Goal: Obtain resource: Download file/media

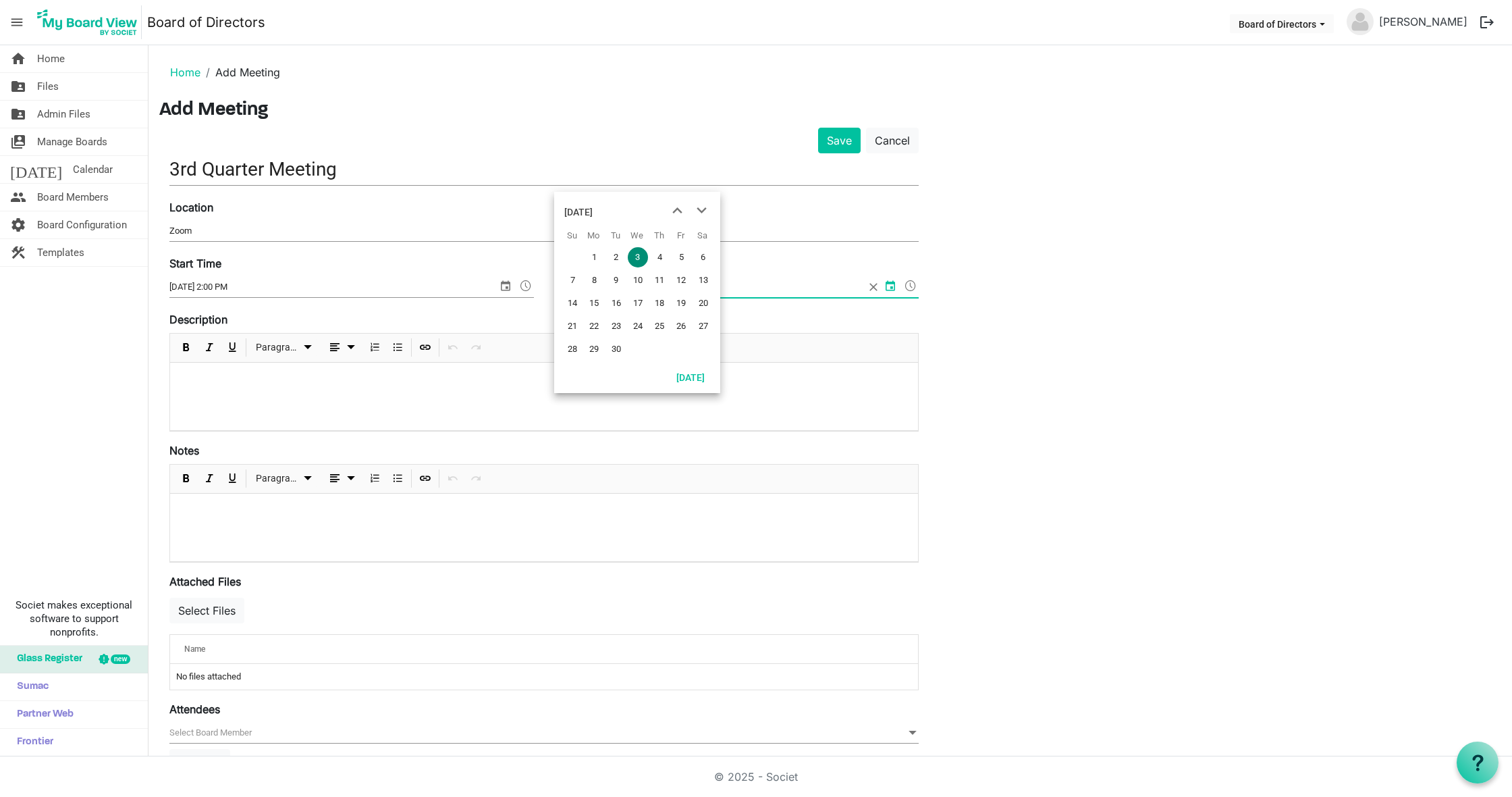
scroll to position [108, 0]
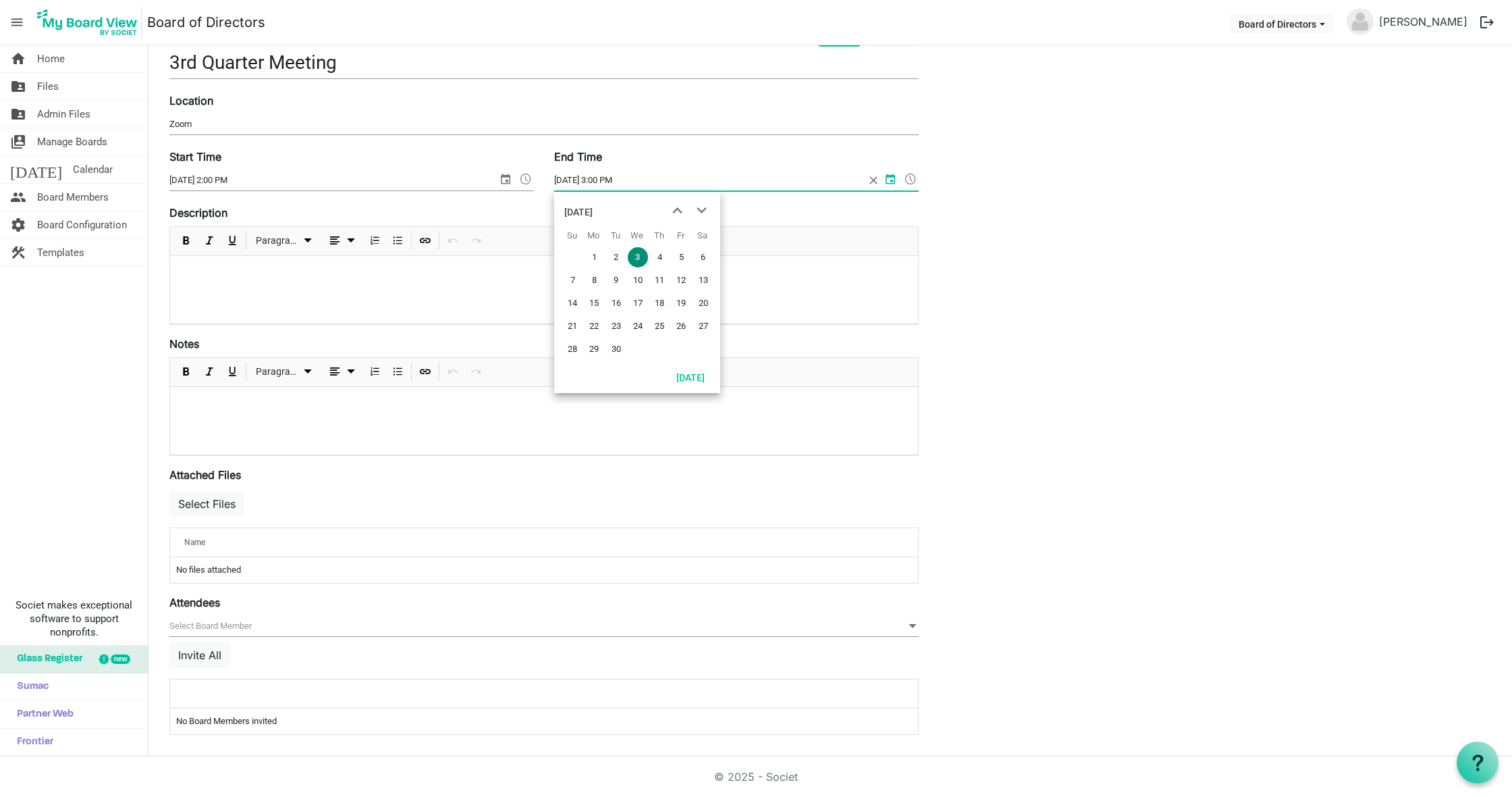
click at [1083, 293] on div "Save Cancel 3rd Quarter Meeting Location Zoom Start Time 9/3/2025 2:00 PM End T…" at bounding box center [830, 384] width 1342 height 725
click at [214, 650] on button "Invite All" at bounding box center [200, 655] width 61 height 25
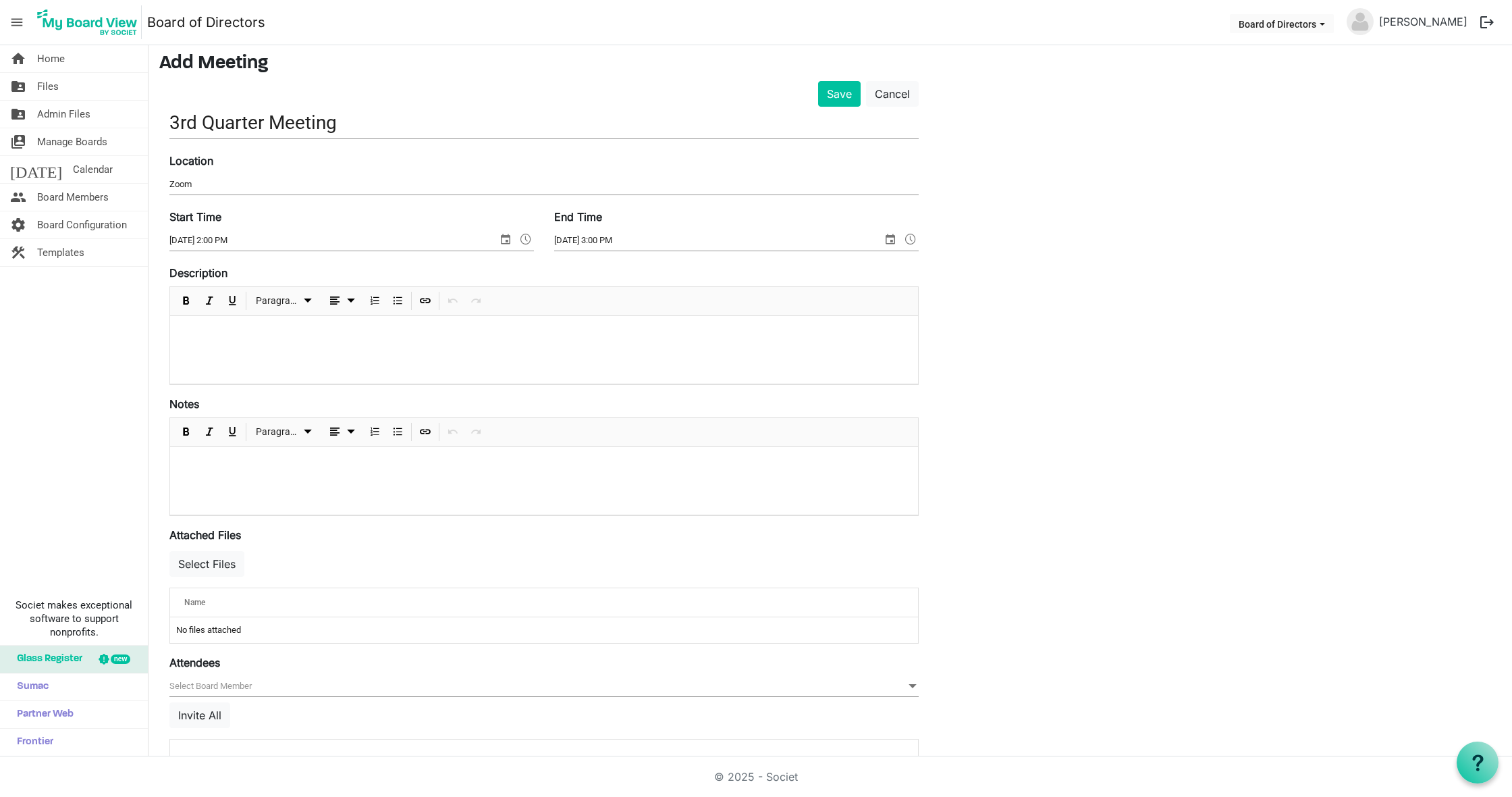
scroll to position [46, 0]
click at [824, 89] on button "Save" at bounding box center [840, 94] width 43 height 25
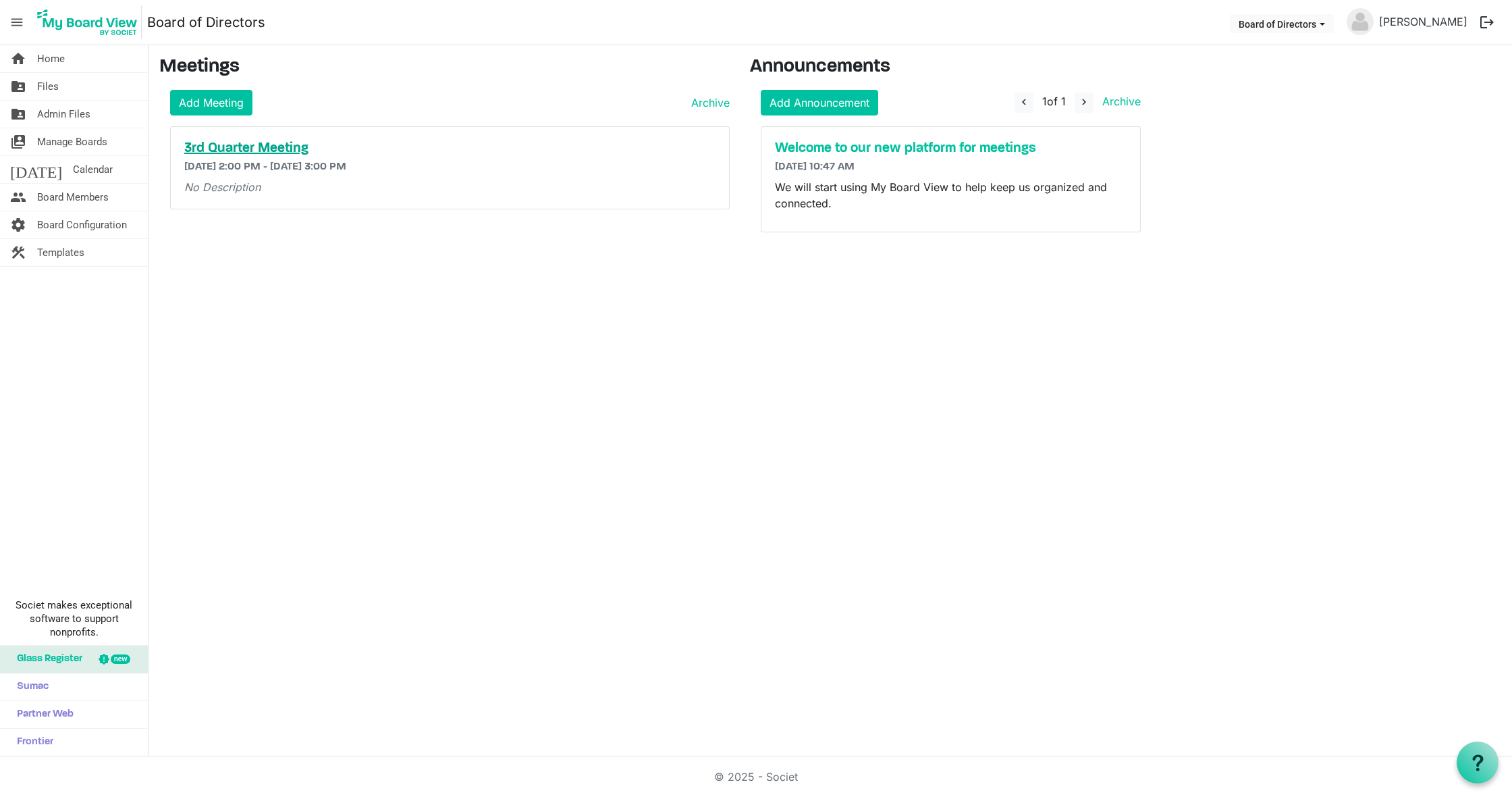
click at [247, 150] on h5 "3rd Quarter Meeting" at bounding box center [450, 148] width 532 height 16
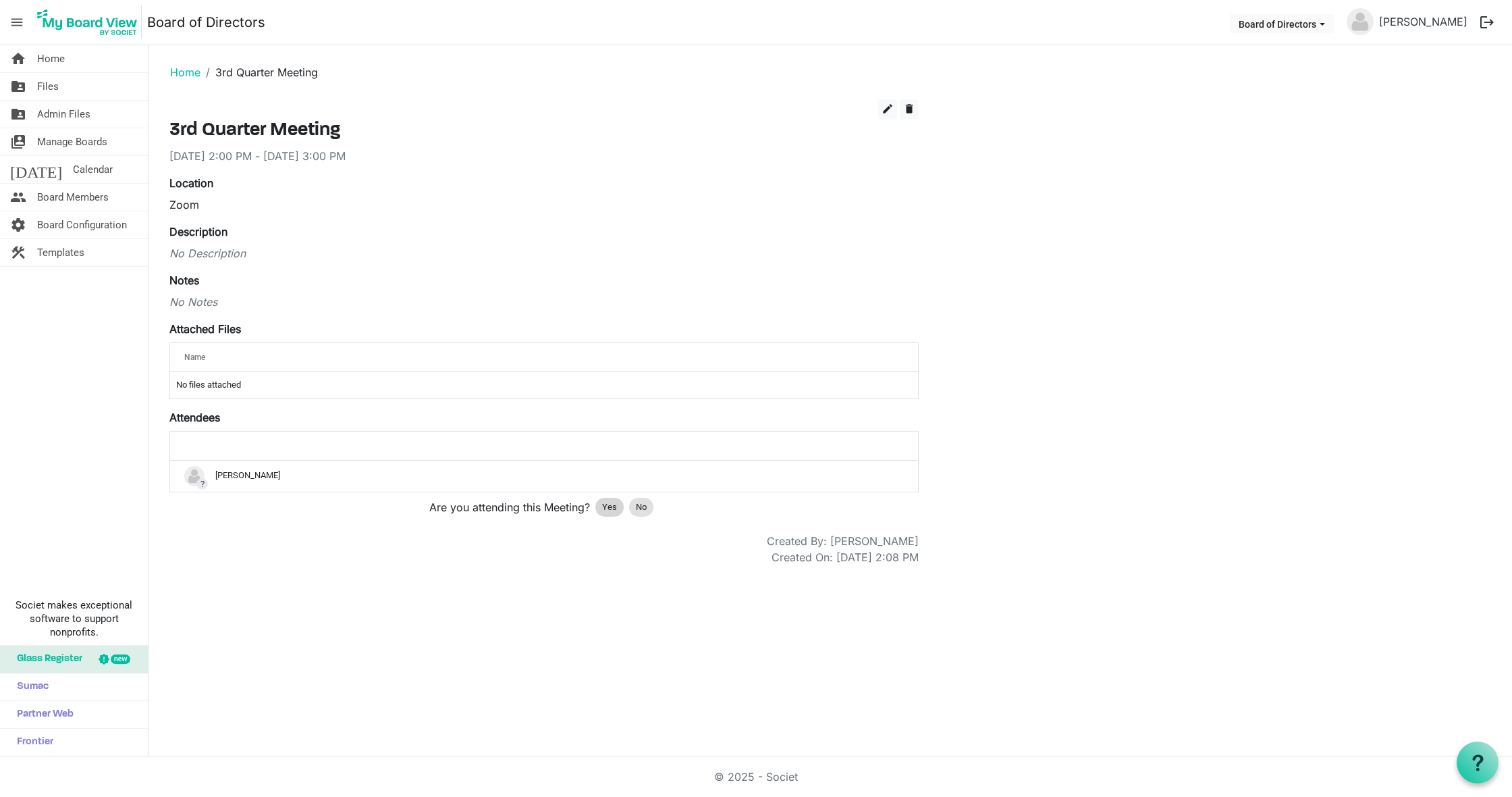
click at [610, 510] on span "Yes" at bounding box center [609, 507] width 15 height 14
click at [58, 64] on span "Home" at bounding box center [51, 58] width 28 height 27
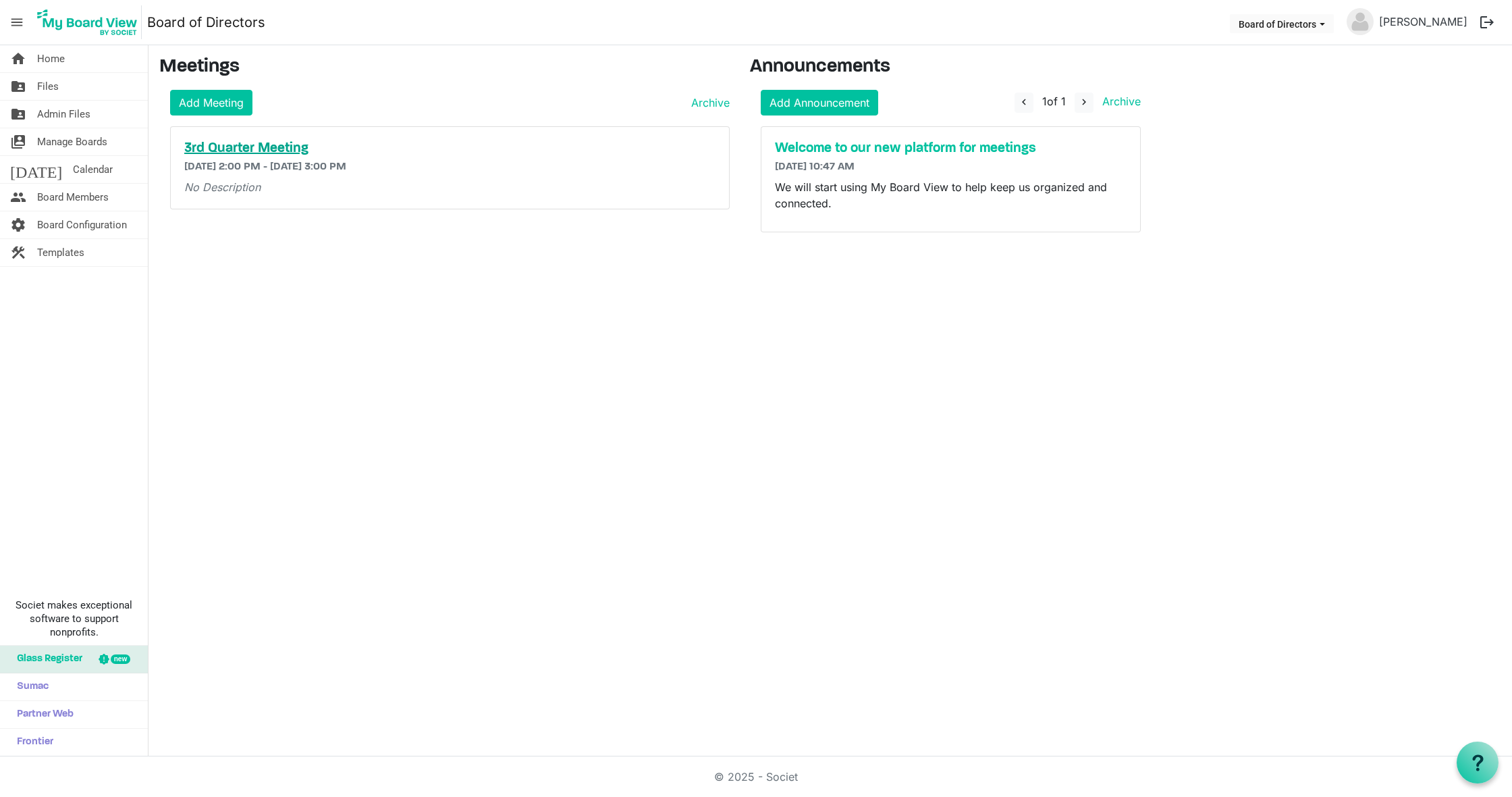
click at [241, 145] on h5 "3rd Quarter Meeting" at bounding box center [450, 148] width 532 height 16
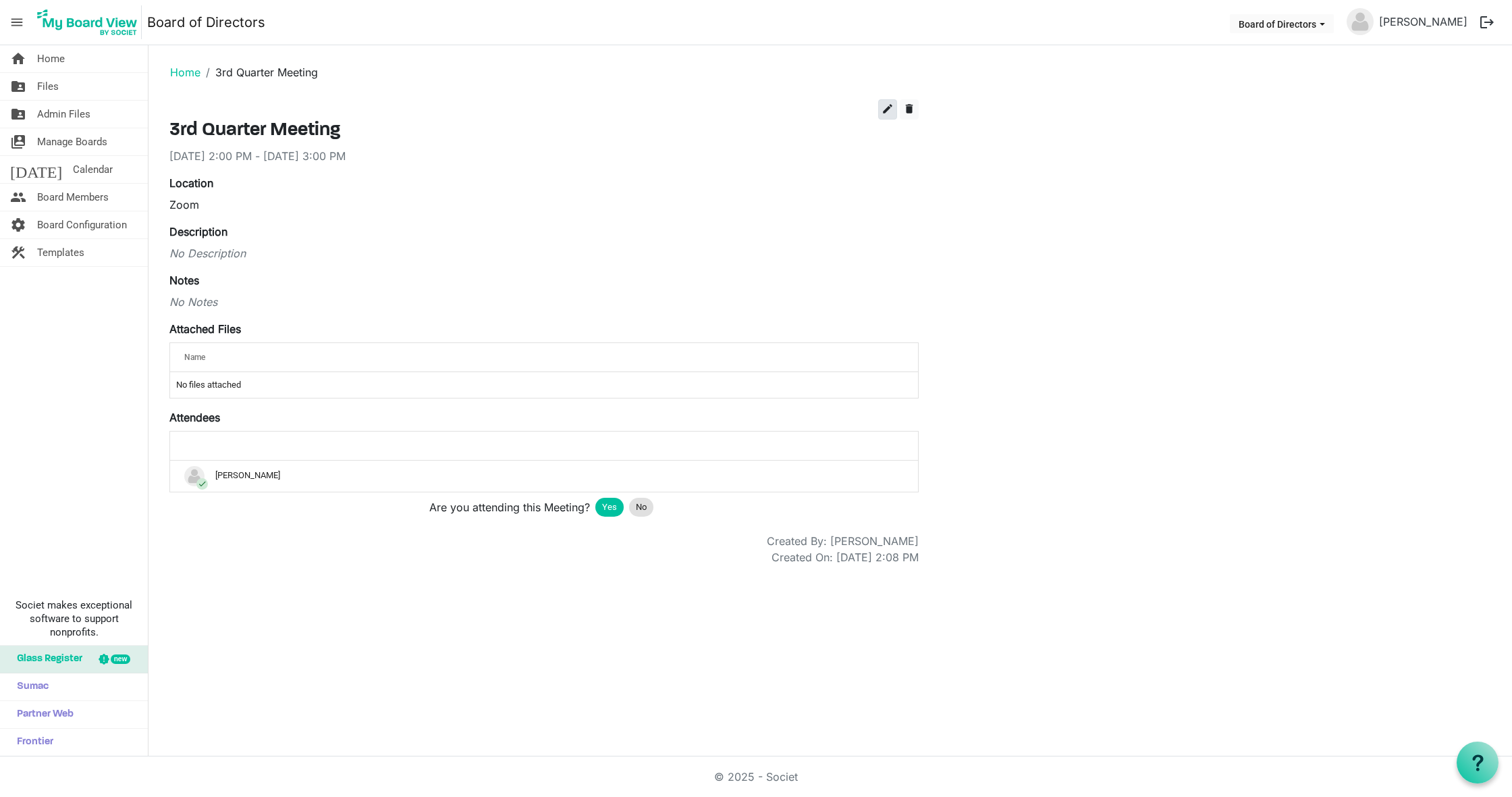
click at [888, 110] on span "edit" at bounding box center [887, 108] width 12 height 12
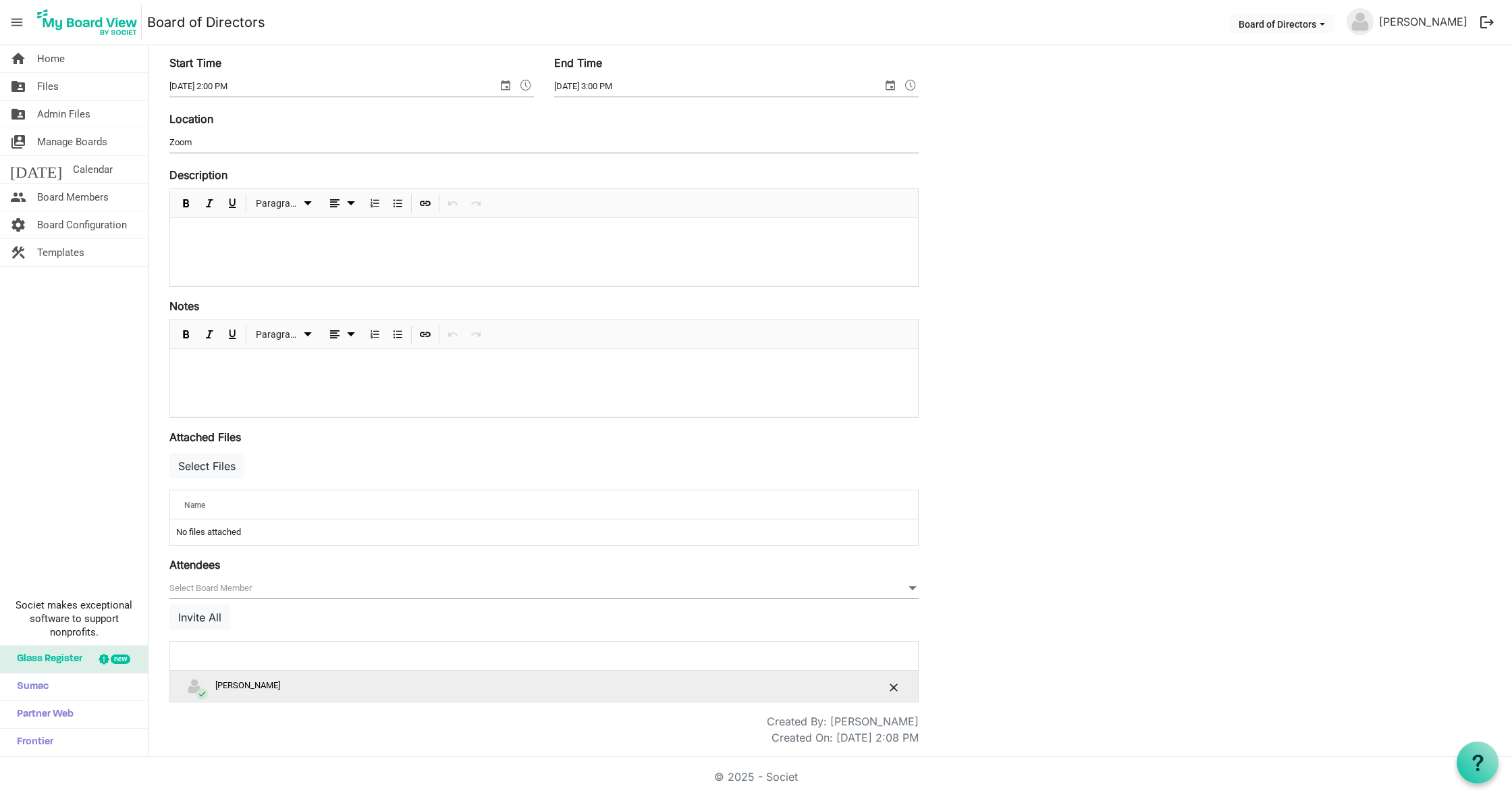
scroll to position [118, 0]
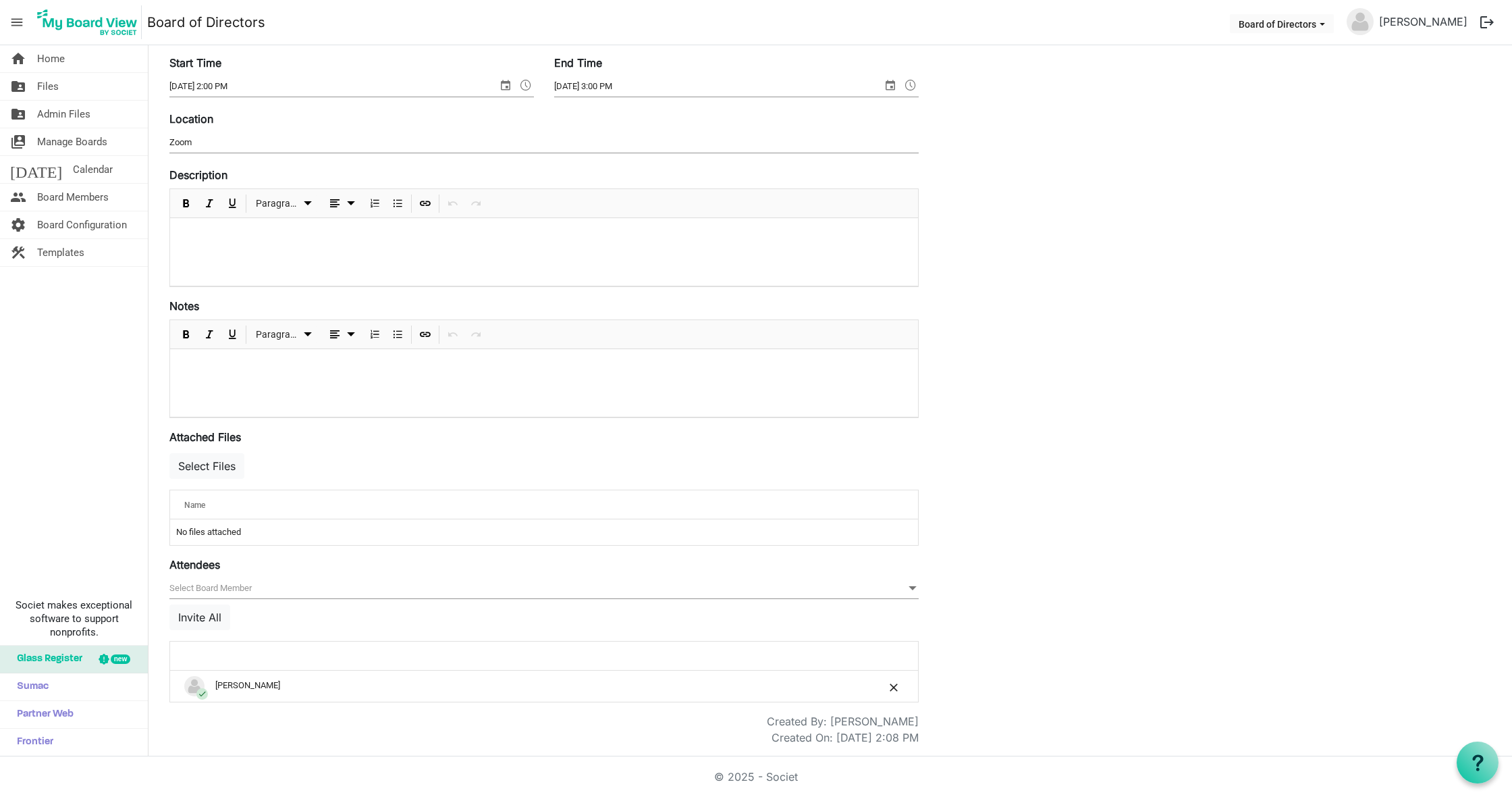
click at [252, 590] on span "null" at bounding box center [544, 588] width 749 height 21
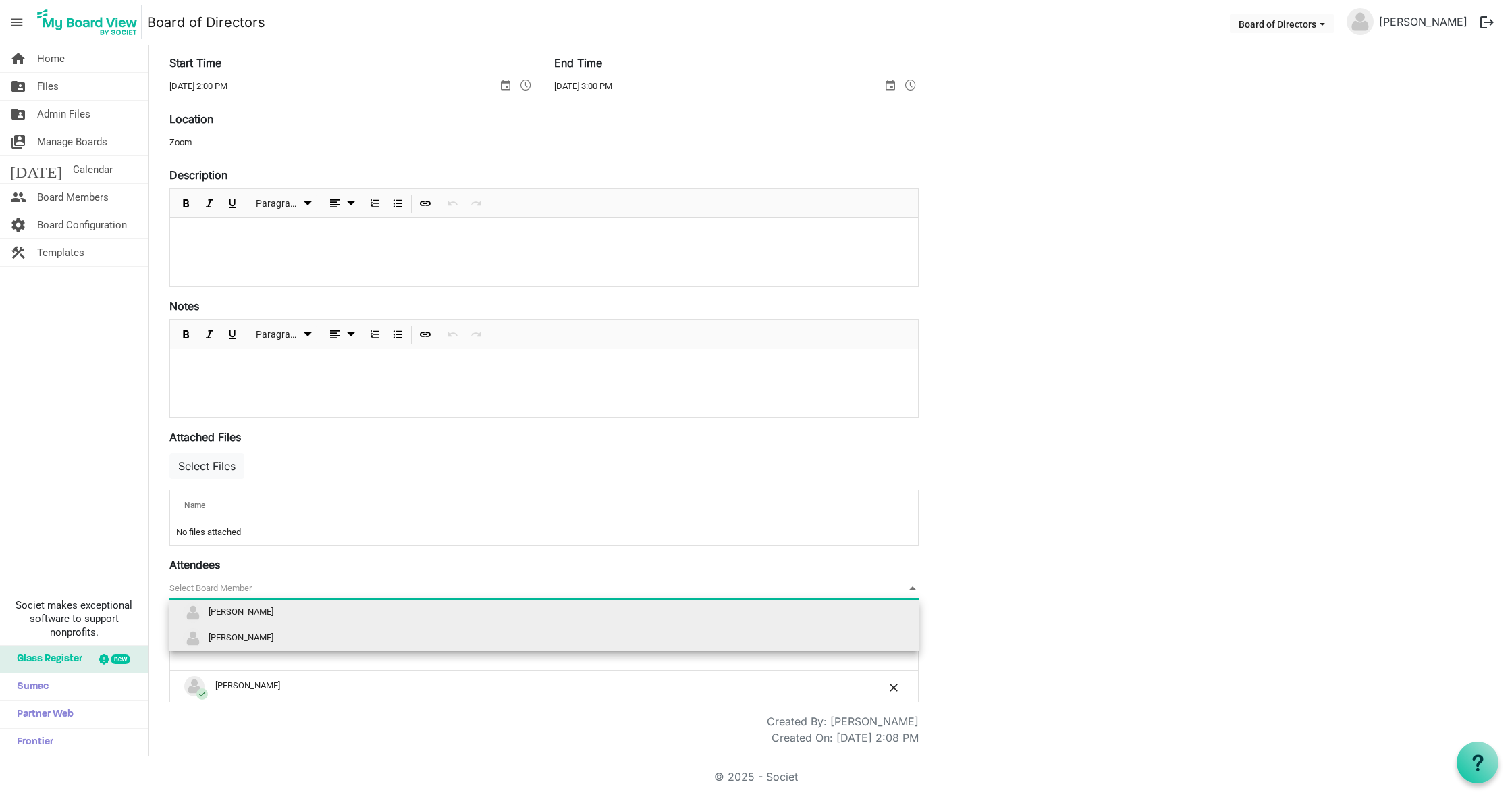
click at [270, 640] on li "[PERSON_NAME]" at bounding box center [544, 638] width 749 height 25
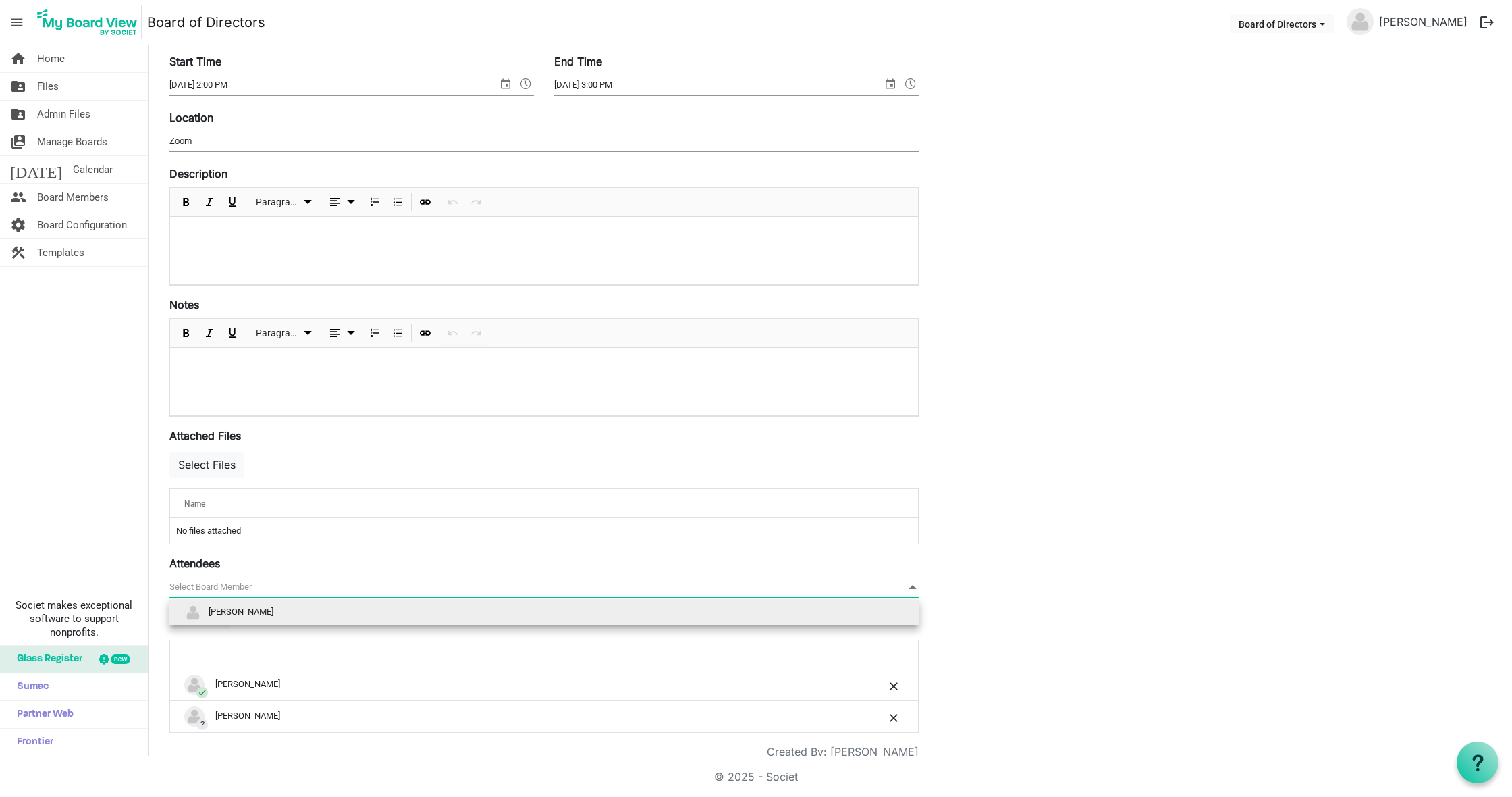
click at [240, 594] on span "null" at bounding box center [544, 587] width 749 height 21
click at [237, 617] on span "Megan Nieves" at bounding box center [240, 612] width 65 height 10
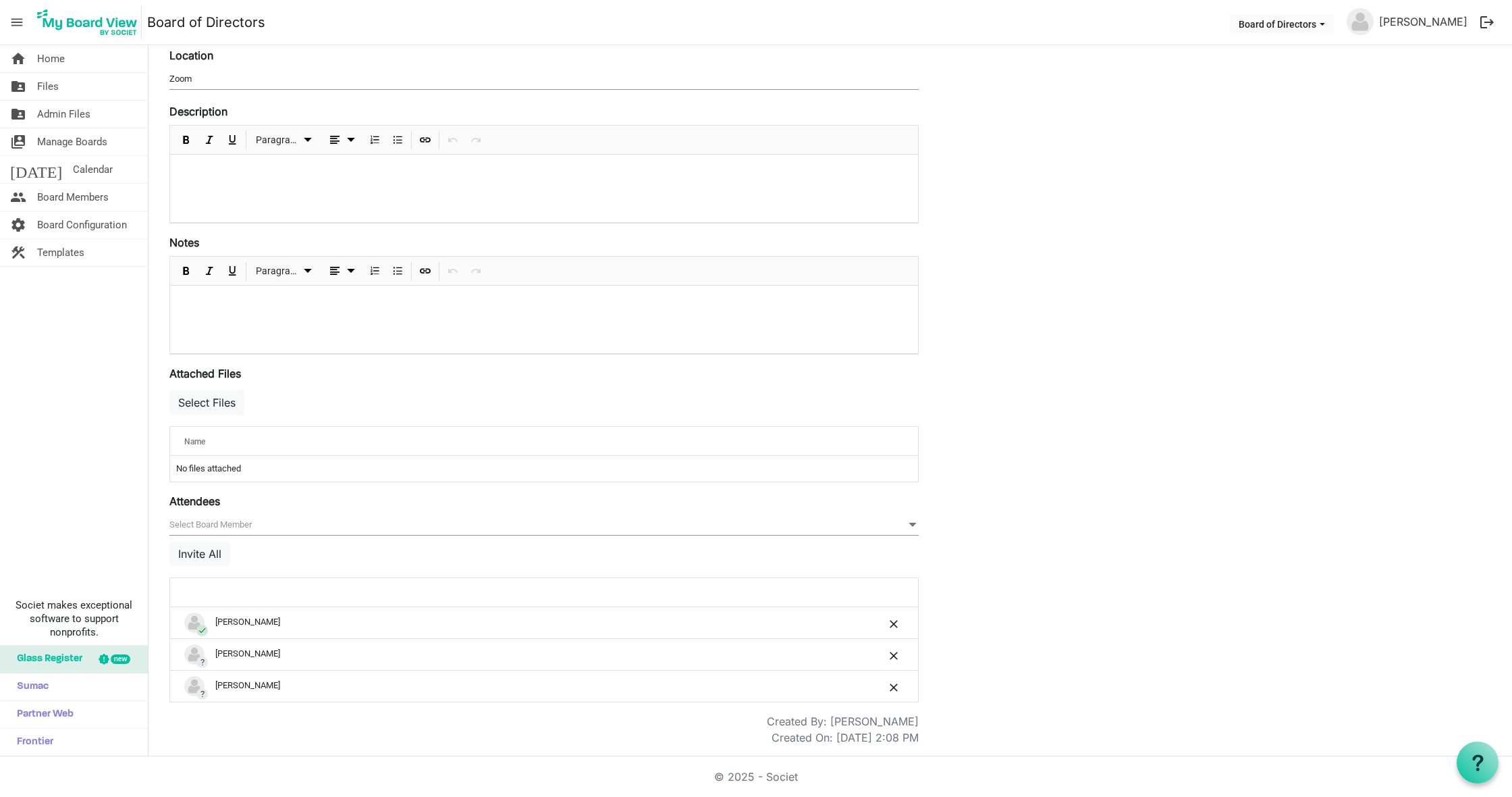
scroll to position [182, 0]
click at [211, 559] on button "Invite All" at bounding box center [200, 554] width 61 height 25
click at [78, 60] on link "home Home" at bounding box center [74, 58] width 148 height 27
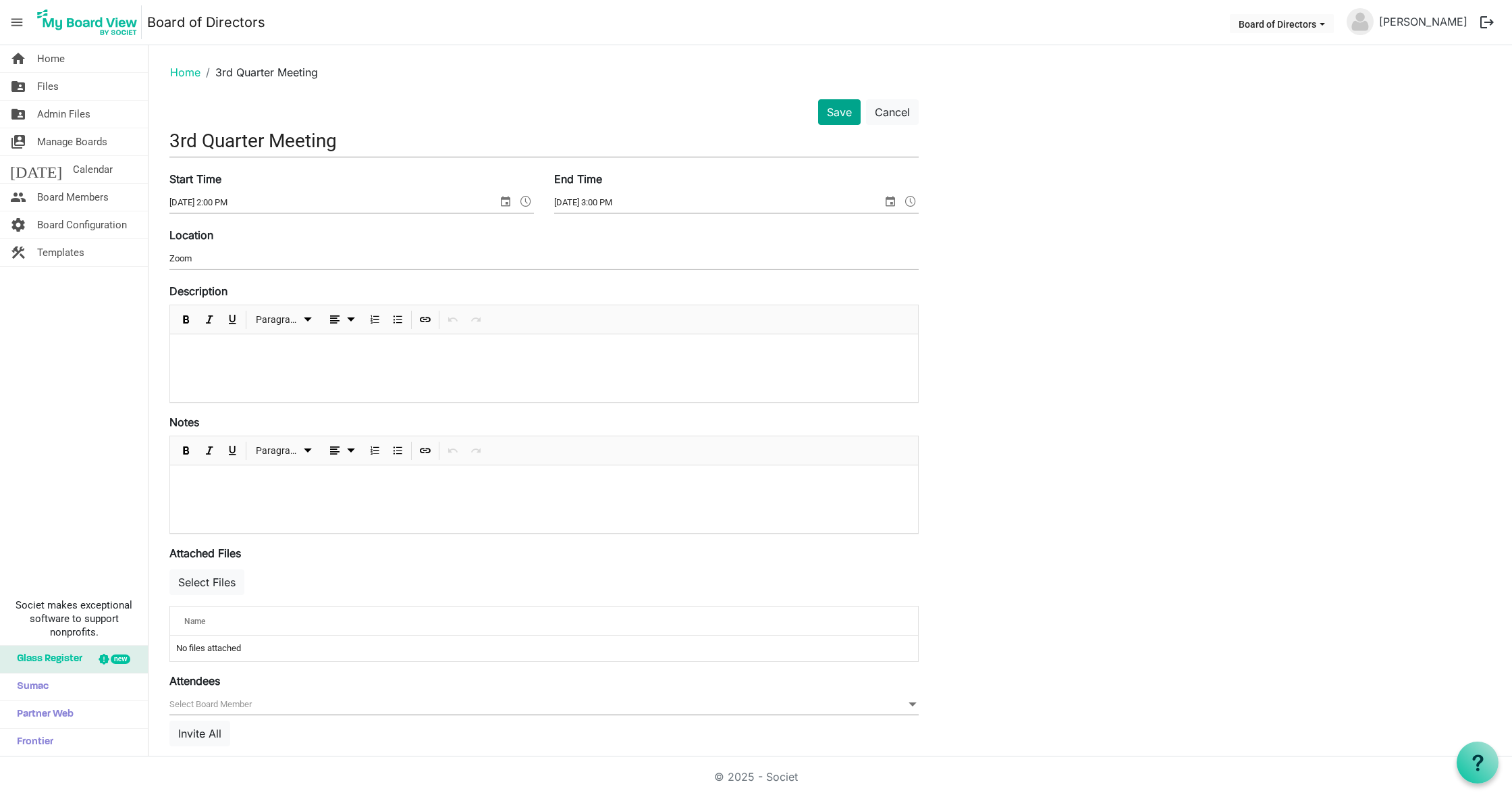
click at [839, 116] on button "Save" at bounding box center [840, 112] width 43 height 25
click at [837, 110] on button "Save" at bounding box center [840, 112] width 43 height 25
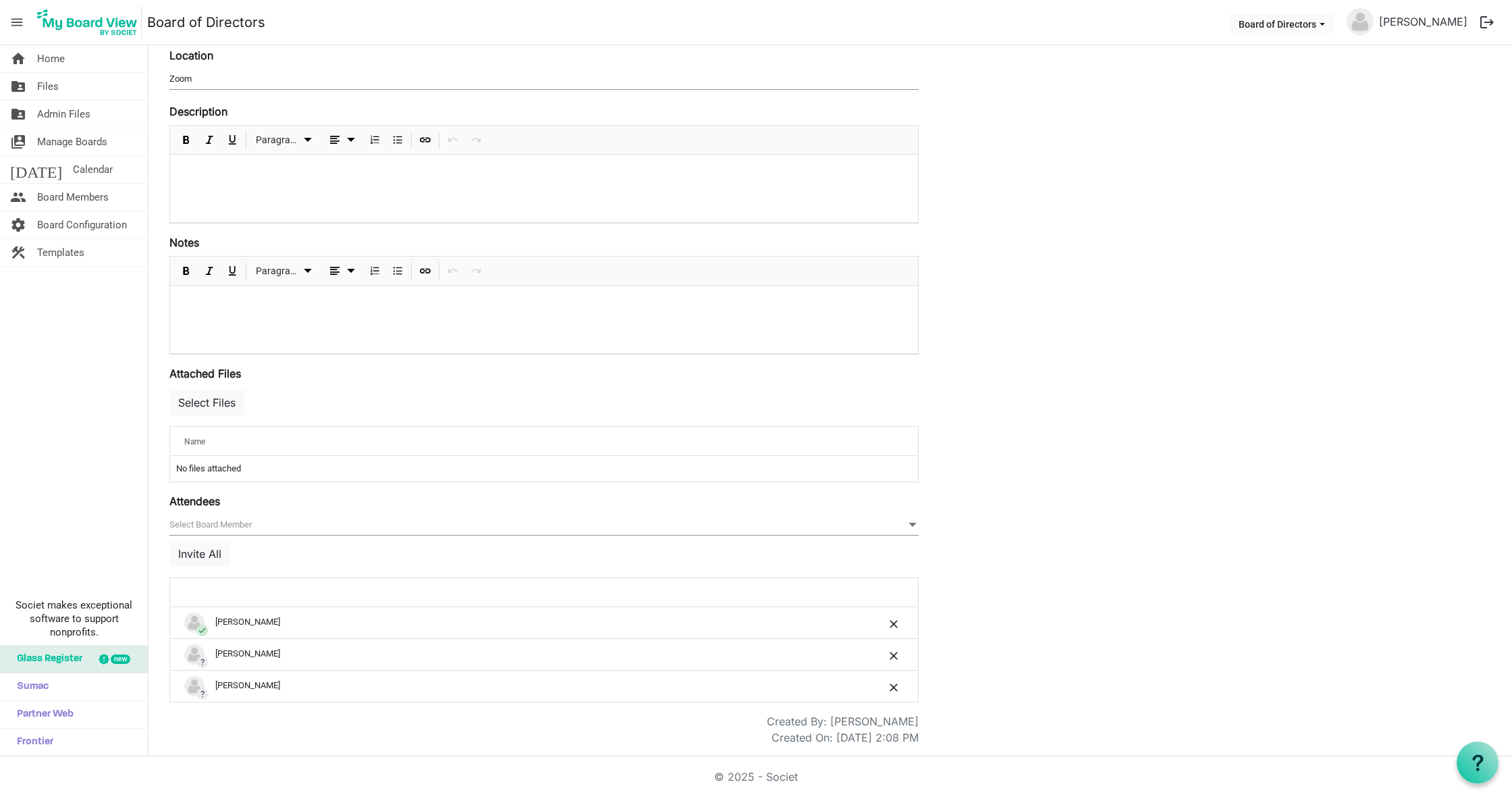
scroll to position [182, 0]
drag, startPoint x: 217, startPoint y: 171, endPoint x: 312, endPoint y: 193, distance: 97.5
click at [219, 171] on p at bounding box center [544, 173] width 726 height 15
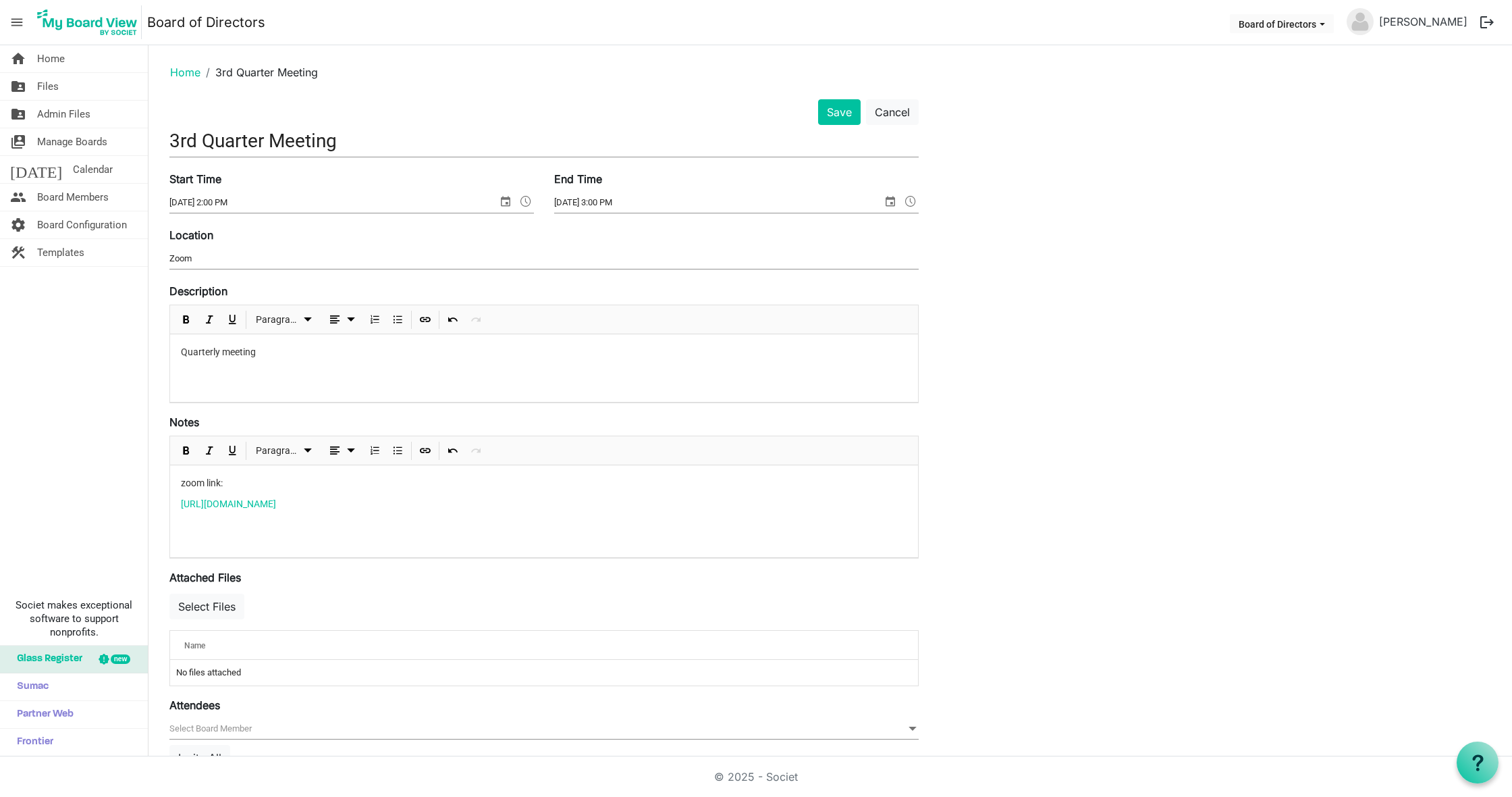
scroll to position [0, 0]
click at [833, 107] on button "Save" at bounding box center [840, 112] width 43 height 25
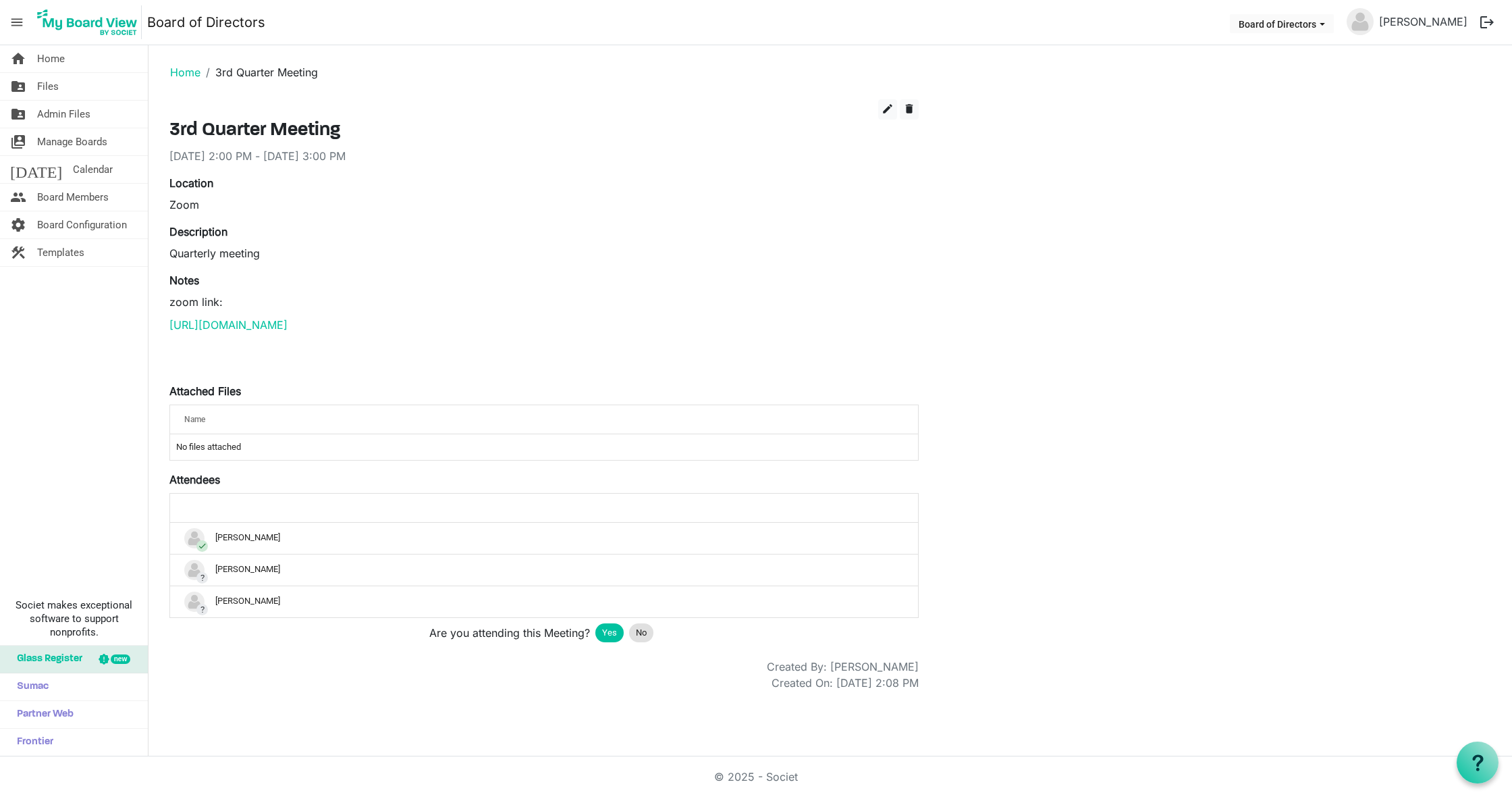
drag, startPoint x: 611, startPoint y: 629, endPoint x: 619, endPoint y: 628, distance: 8.1
click at [613, 629] on span "Yes" at bounding box center [609, 633] width 15 height 14
click at [188, 72] on link "Home" at bounding box center [185, 72] width 31 height 14
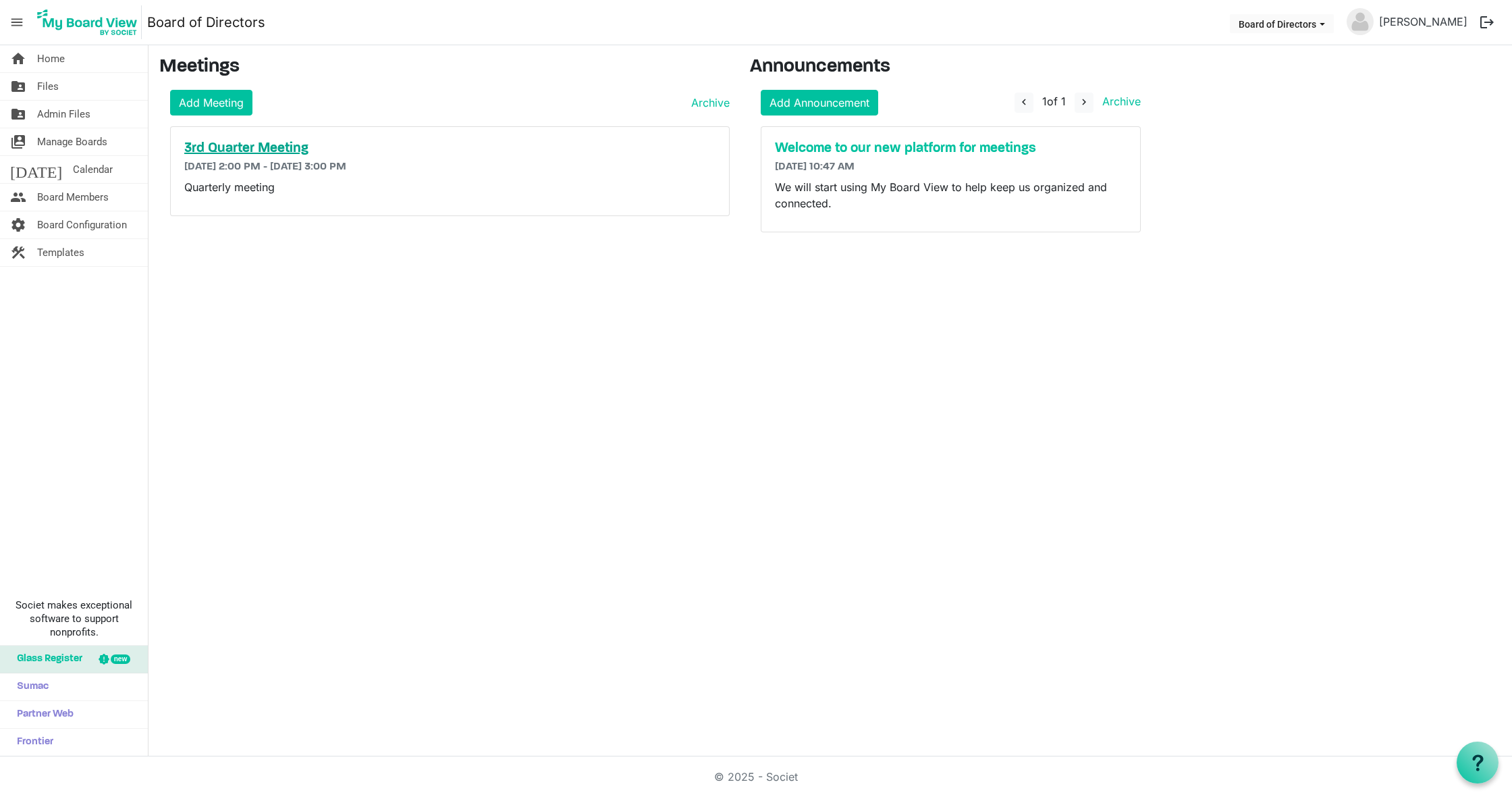
click at [261, 147] on h5 "3rd Quarter Meeting" at bounding box center [450, 148] width 532 height 16
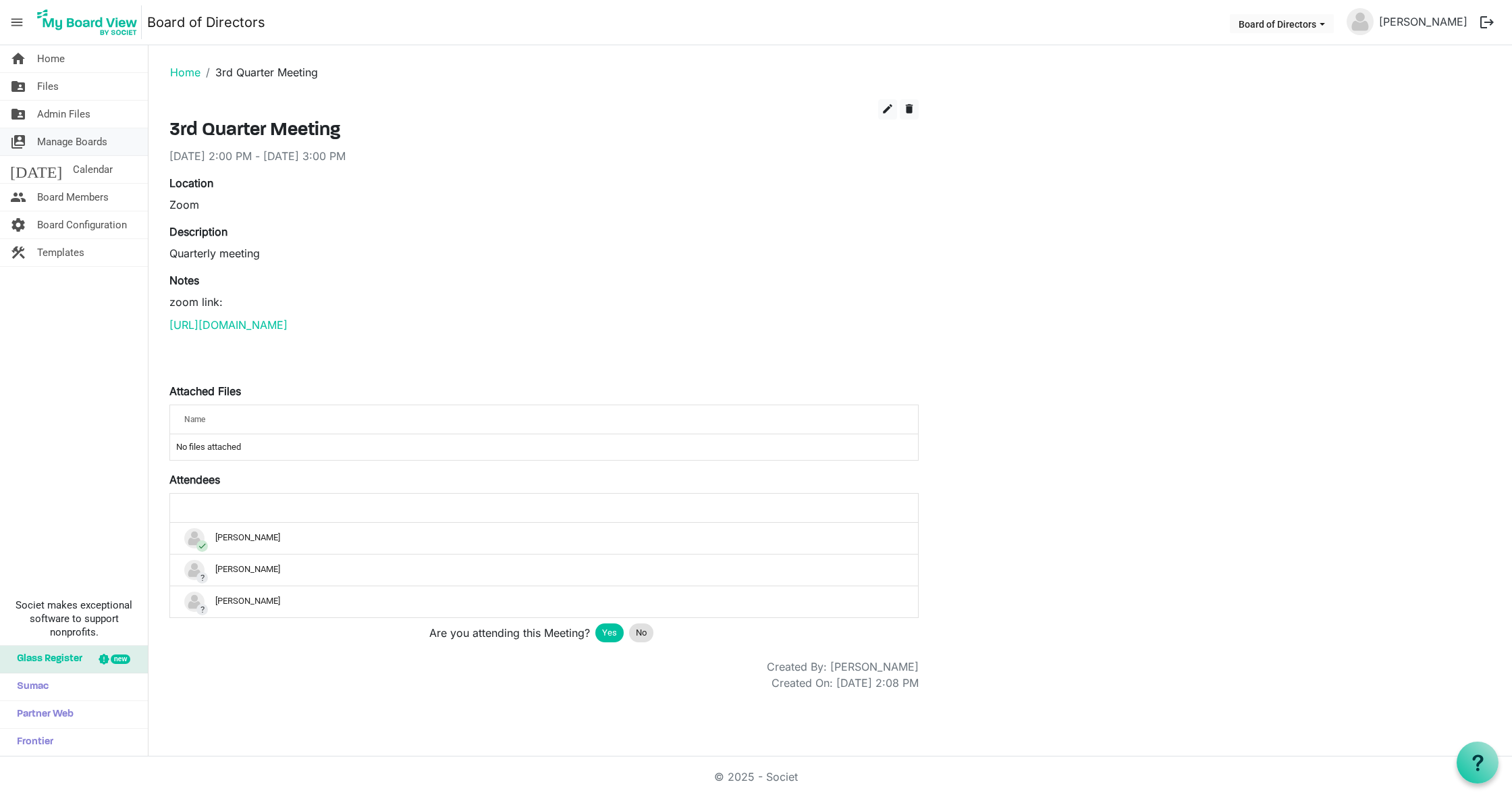
click at [78, 139] on span "Manage Boards" at bounding box center [72, 142] width 70 height 27
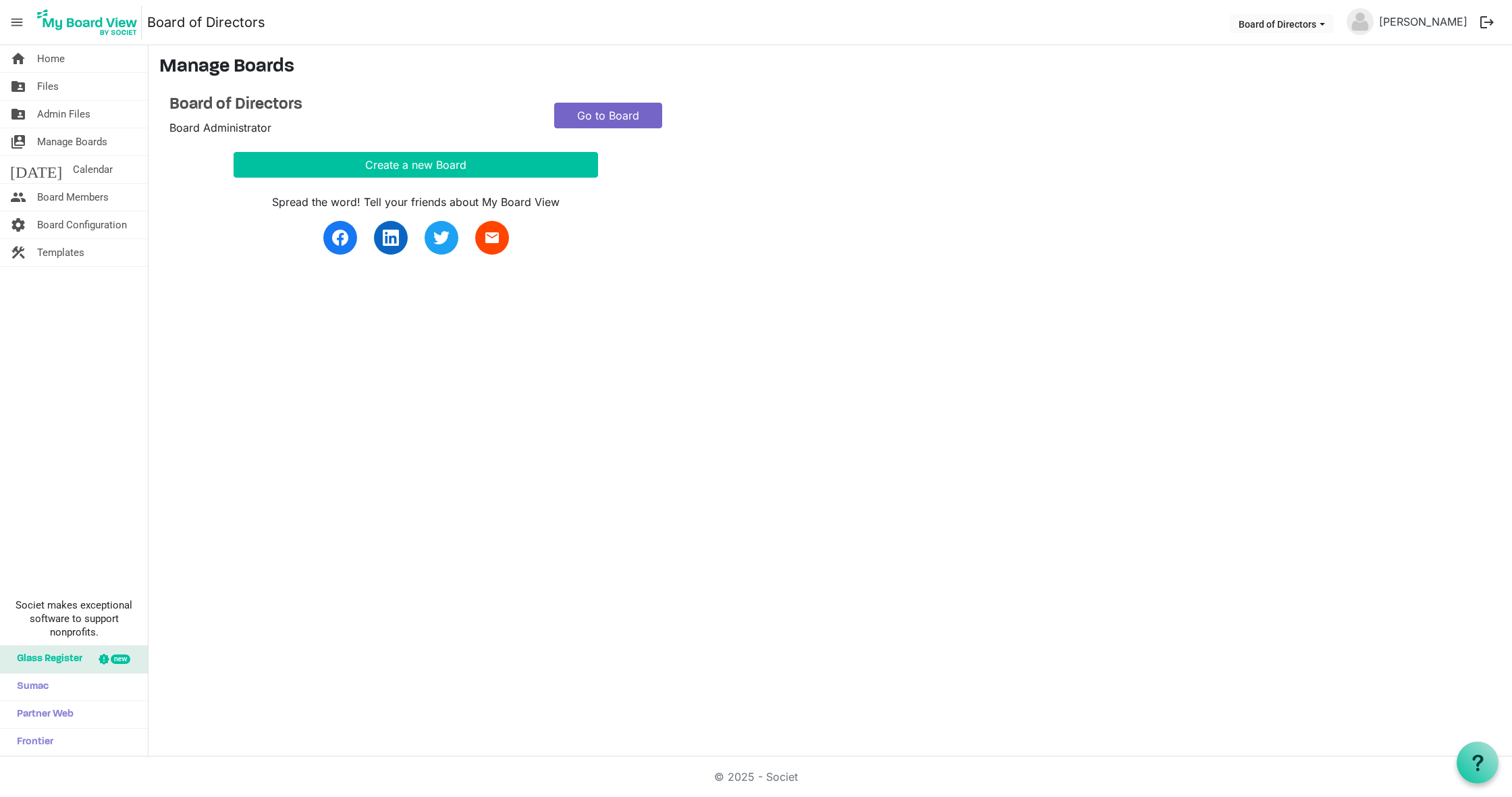
click at [600, 118] on link "Go to Board" at bounding box center [608, 115] width 108 height 25
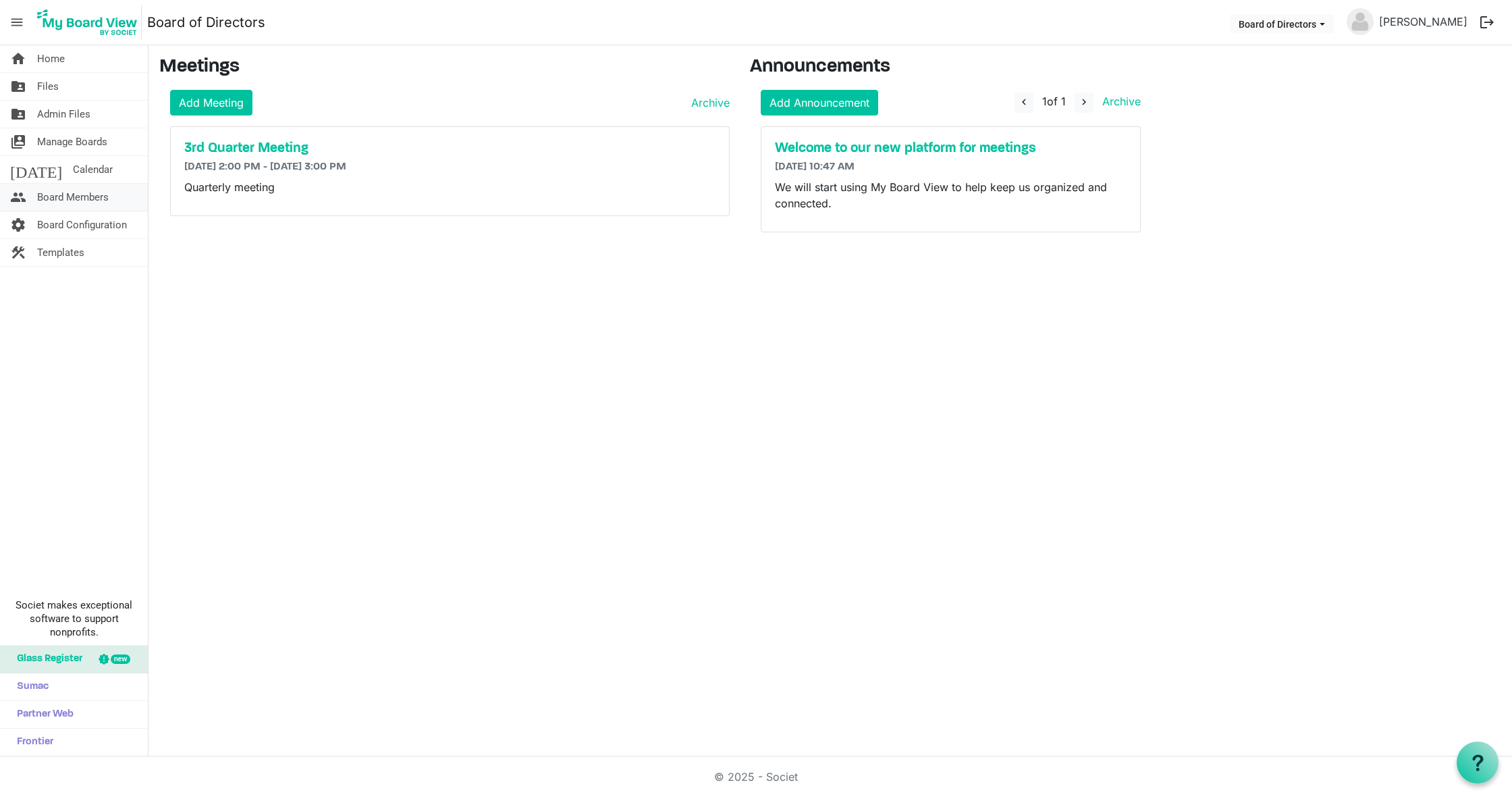
click at [109, 189] on span "Board Members" at bounding box center [73, 197] width 72 height 27
click at [273, 142] on h5 "3rd Quarter Meeting" at bounding box center [450, 148] width 532 height 16
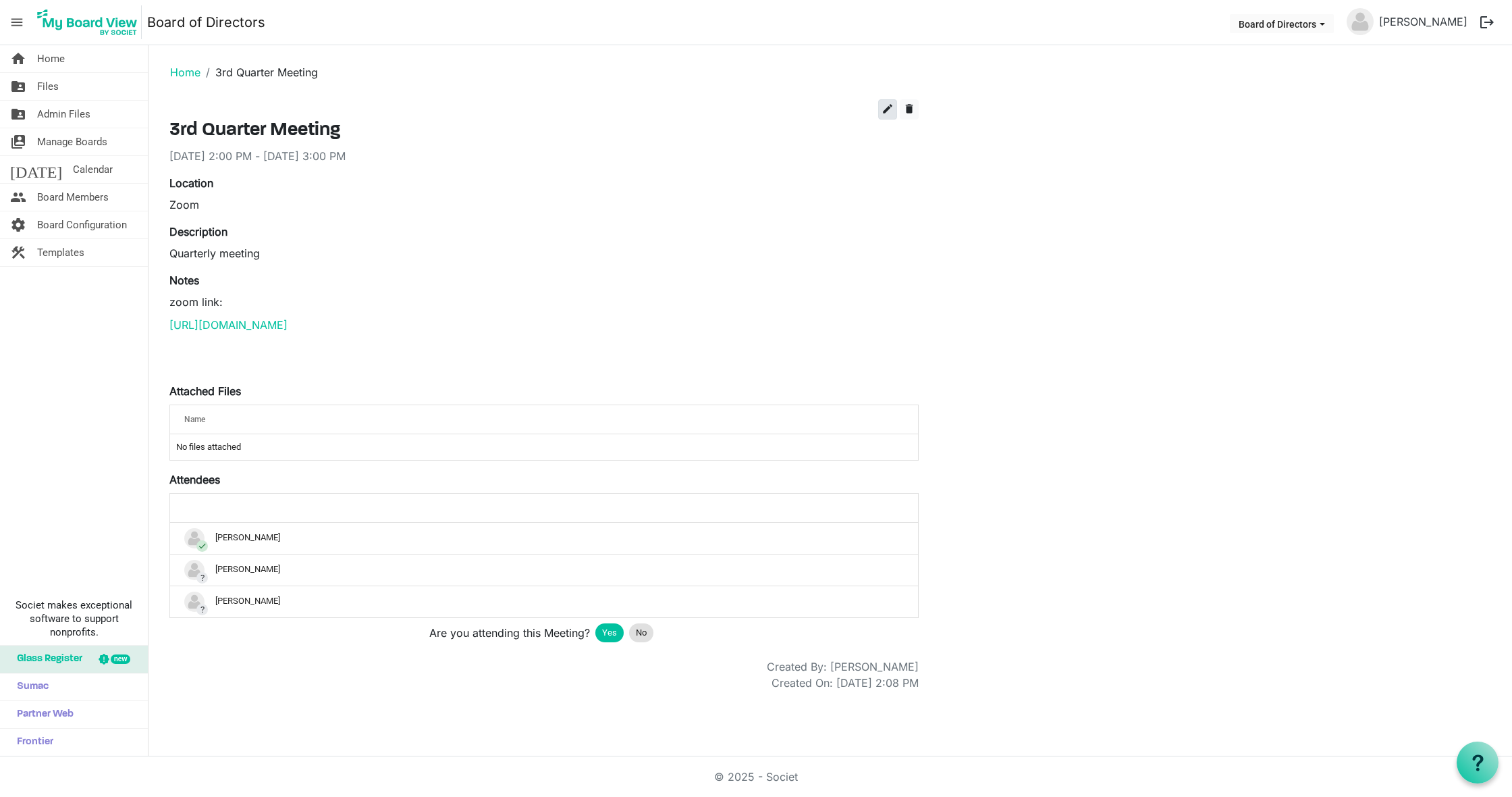
click at [889, 105] on span "edit" at bounding box center [887, 108] width 12 height 12
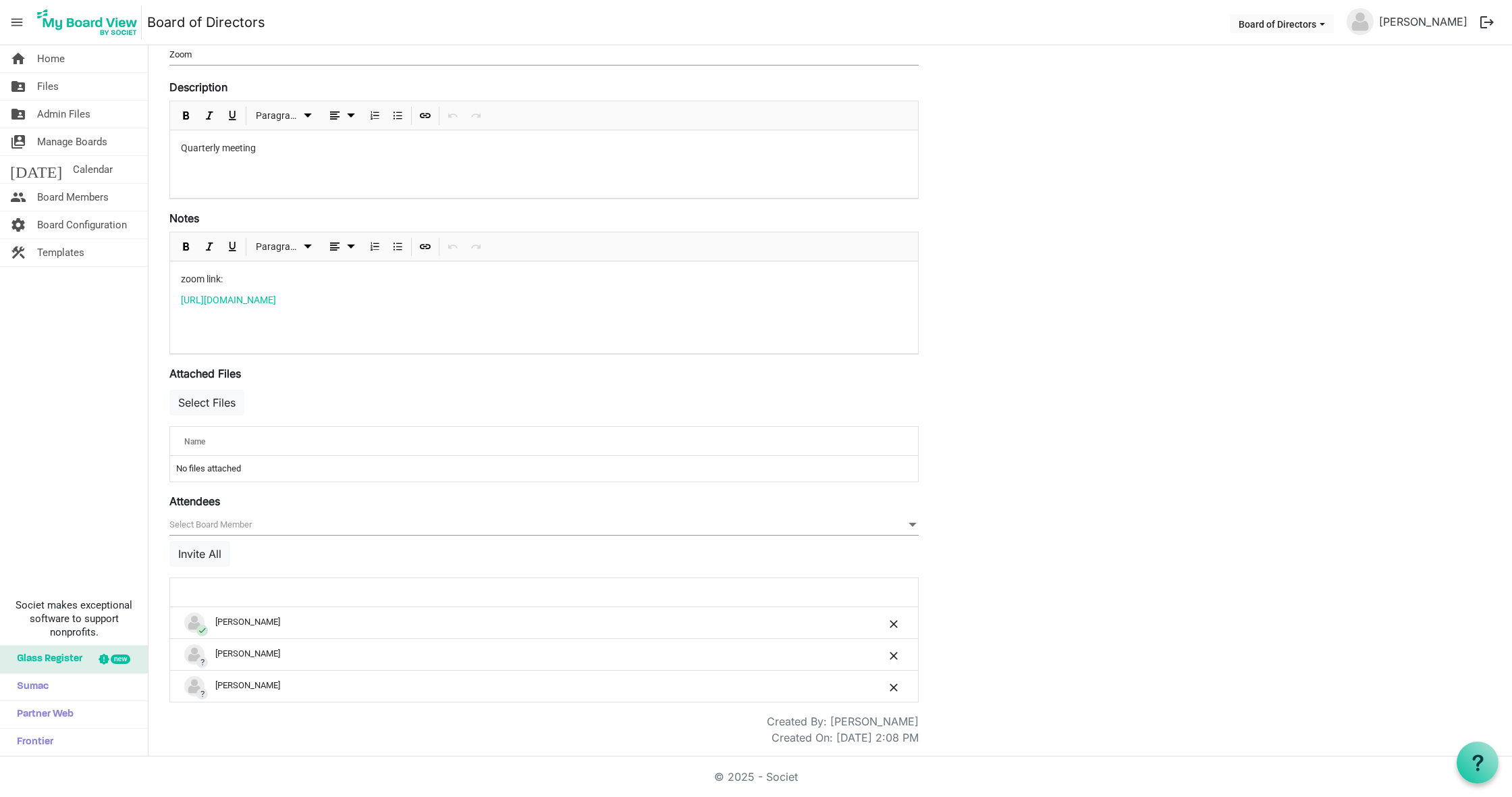
scroll to position [206, 0]
click at [211, 554] on button "Invite All" at bounding box center [200, 554] width 61 height 25
click at [360, 525] on span "null" at bounding box center [544, 525] width 749 height 21
click at [1001, 539] on div "Save Cancel 3rd Quarter Meeting Start Time 9/3/2025 2:00 PM End Time 9/3/2025 3…" at bounding box center [830, 320] width 1342 height 850
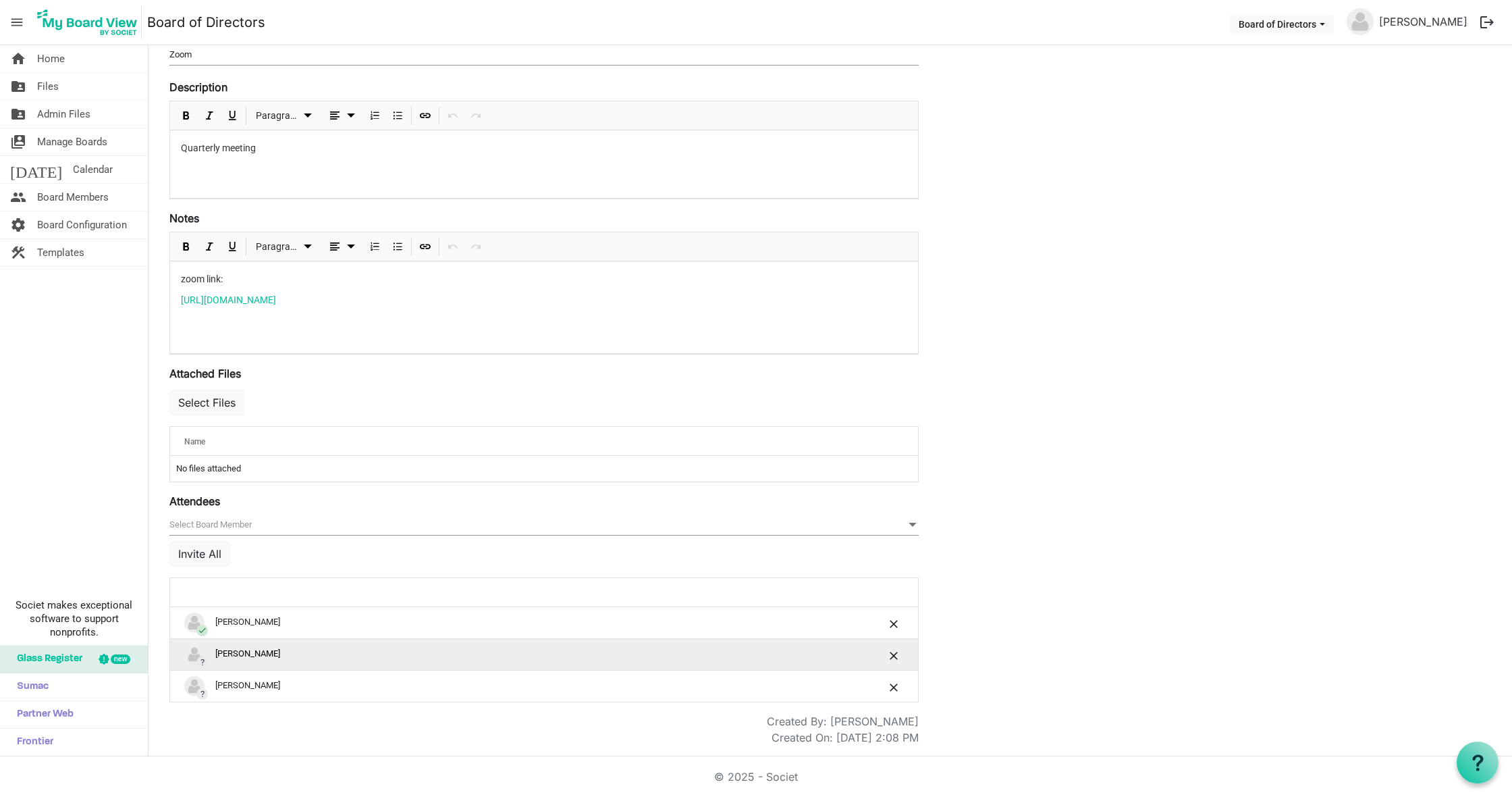
click at [270, 658] on div "? Megan Nieves" at bounding box center [502, 655] width 635 height 20
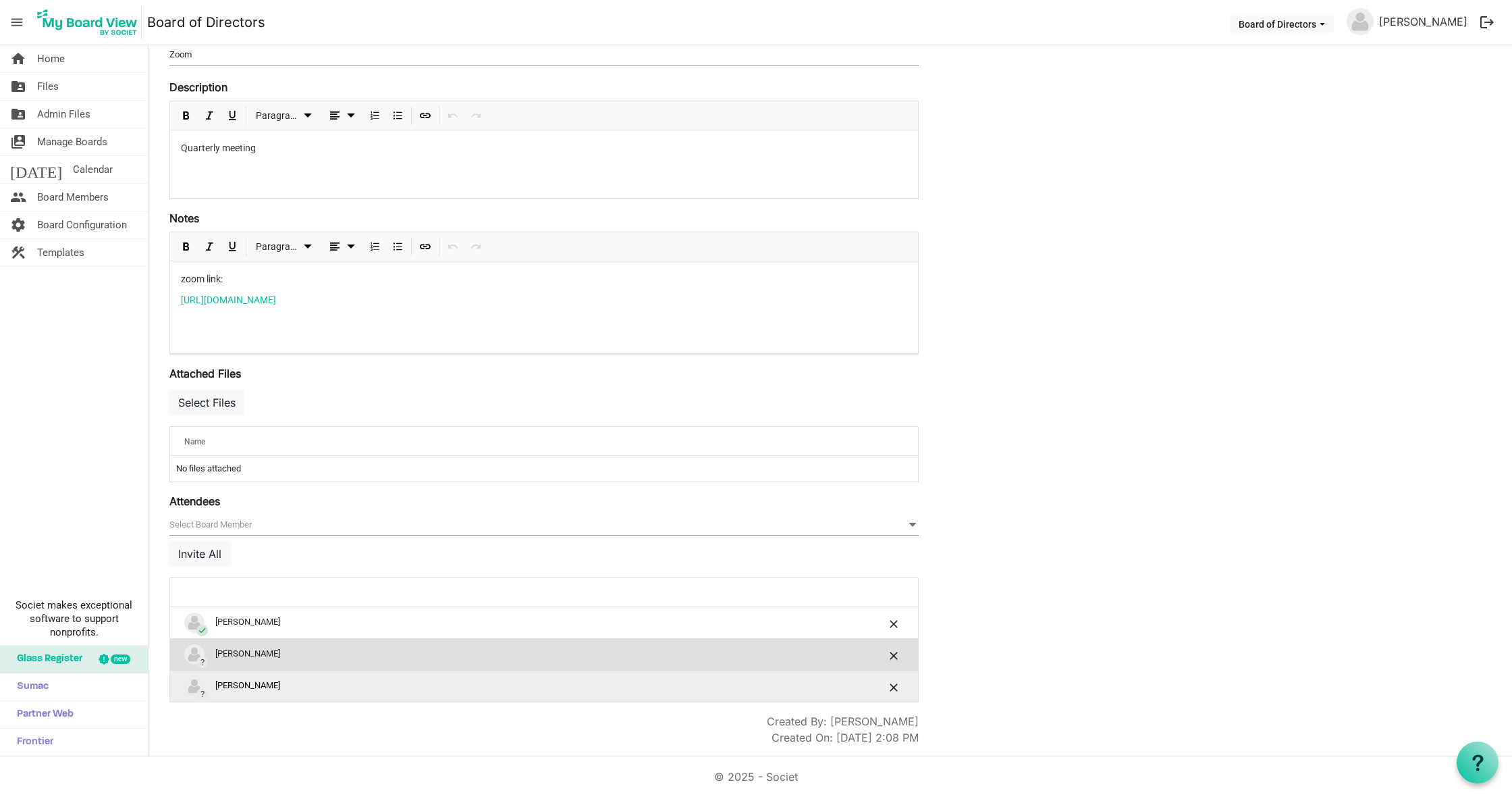
click at [228, 685] on div "? Paula White" at bounding box center [502, 687] width 635 height 20
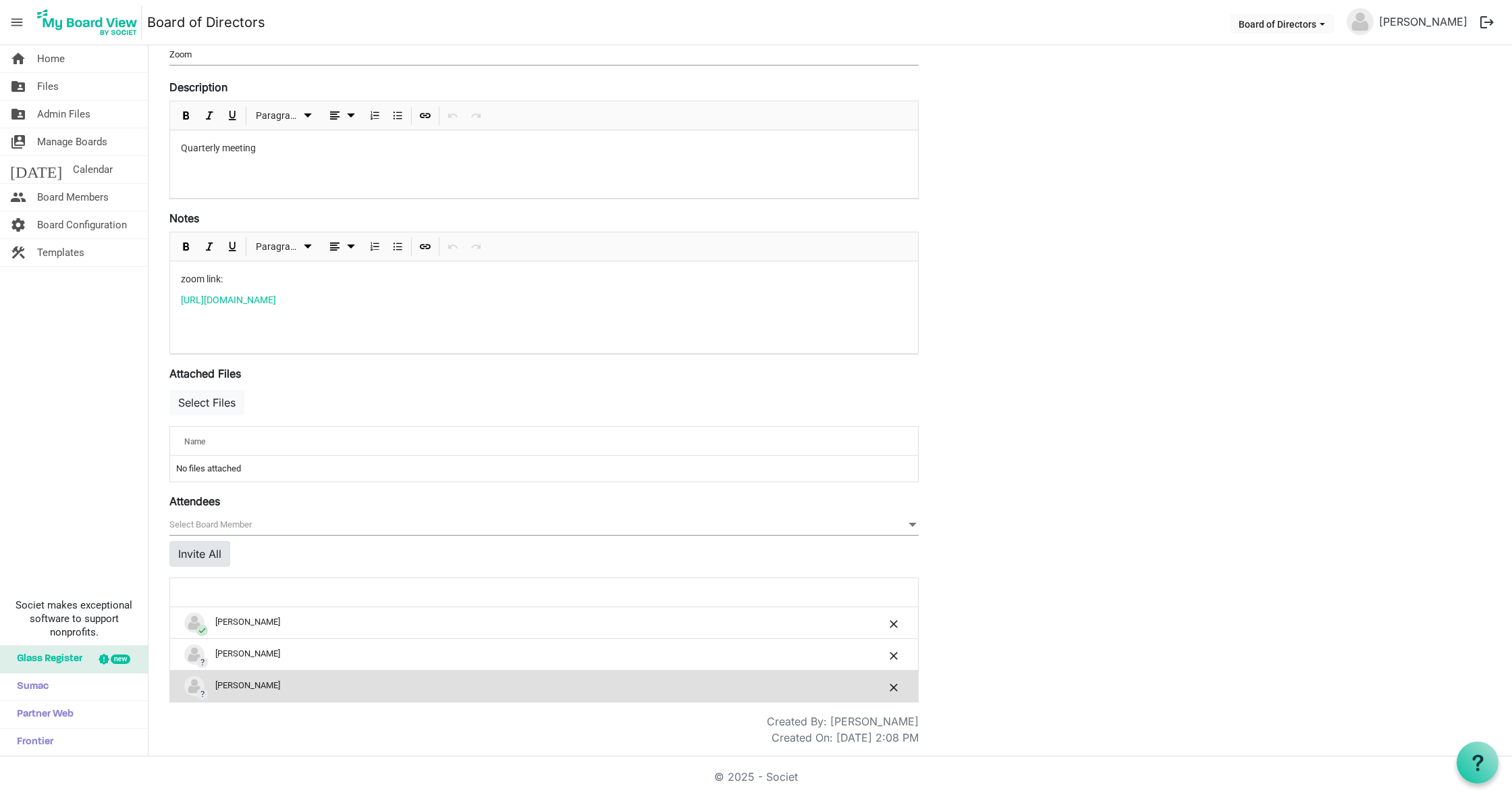
click at [217, 551] on button "Invite All" at bounding box center [200, 554] width 61 height 25
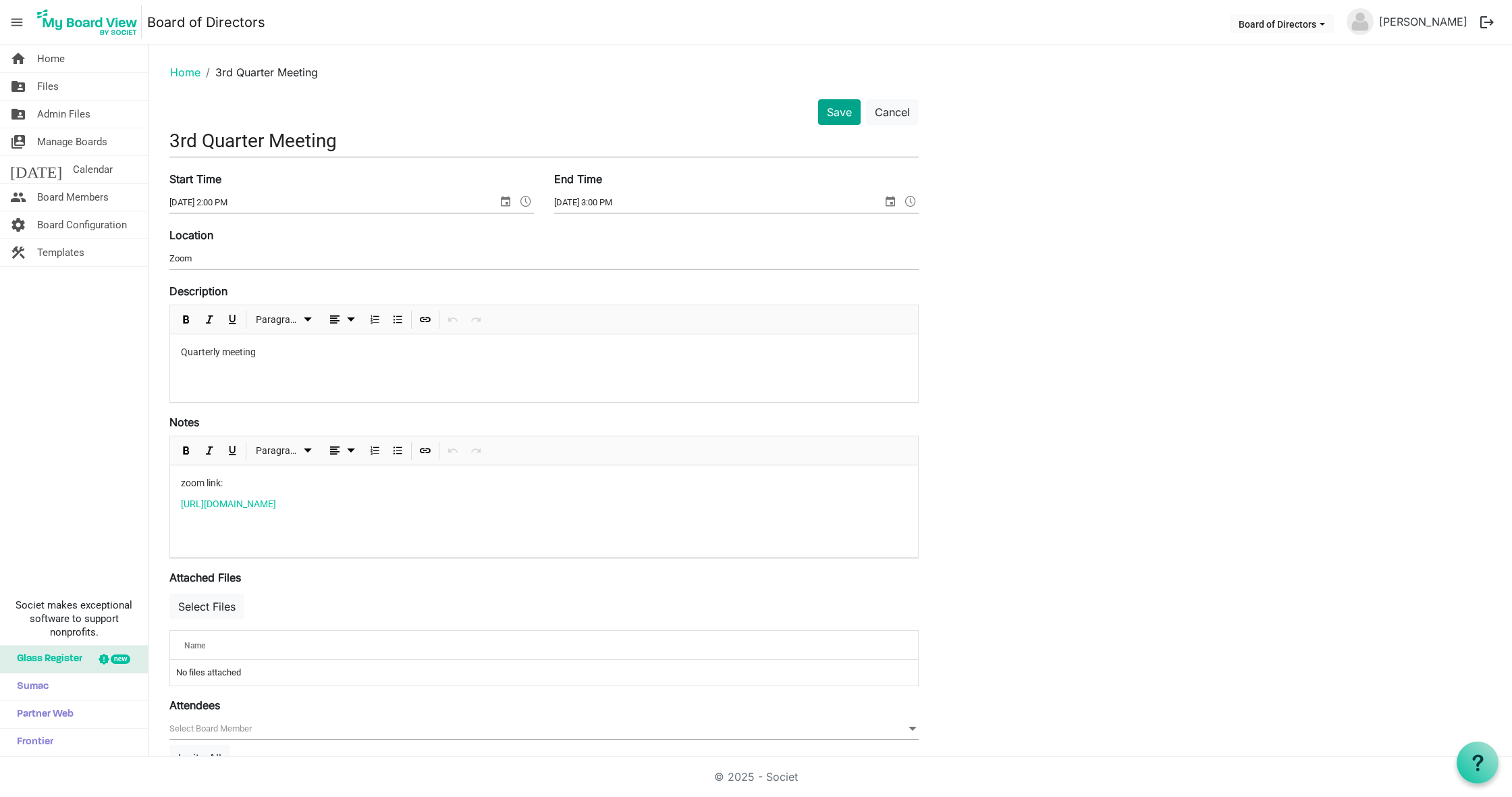
scroll to position [0, 0]
click at [836, 112] on button "Save" at bounding box center [840, 112] width 43 height 25
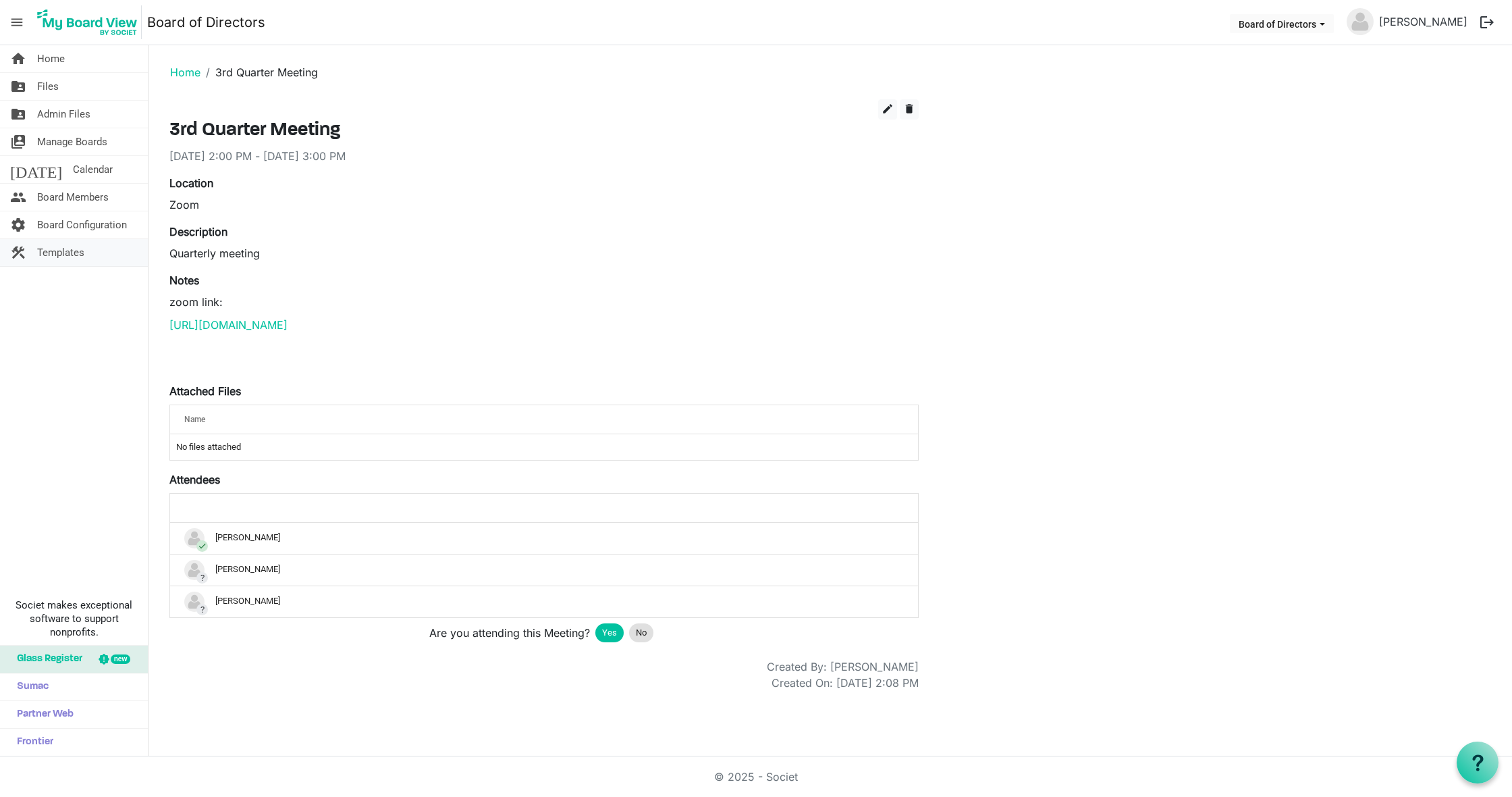
scroll to position [0, 1]
click at [63, 254] on span "Templates" at bounding box center [60, 252] width 47 height 27
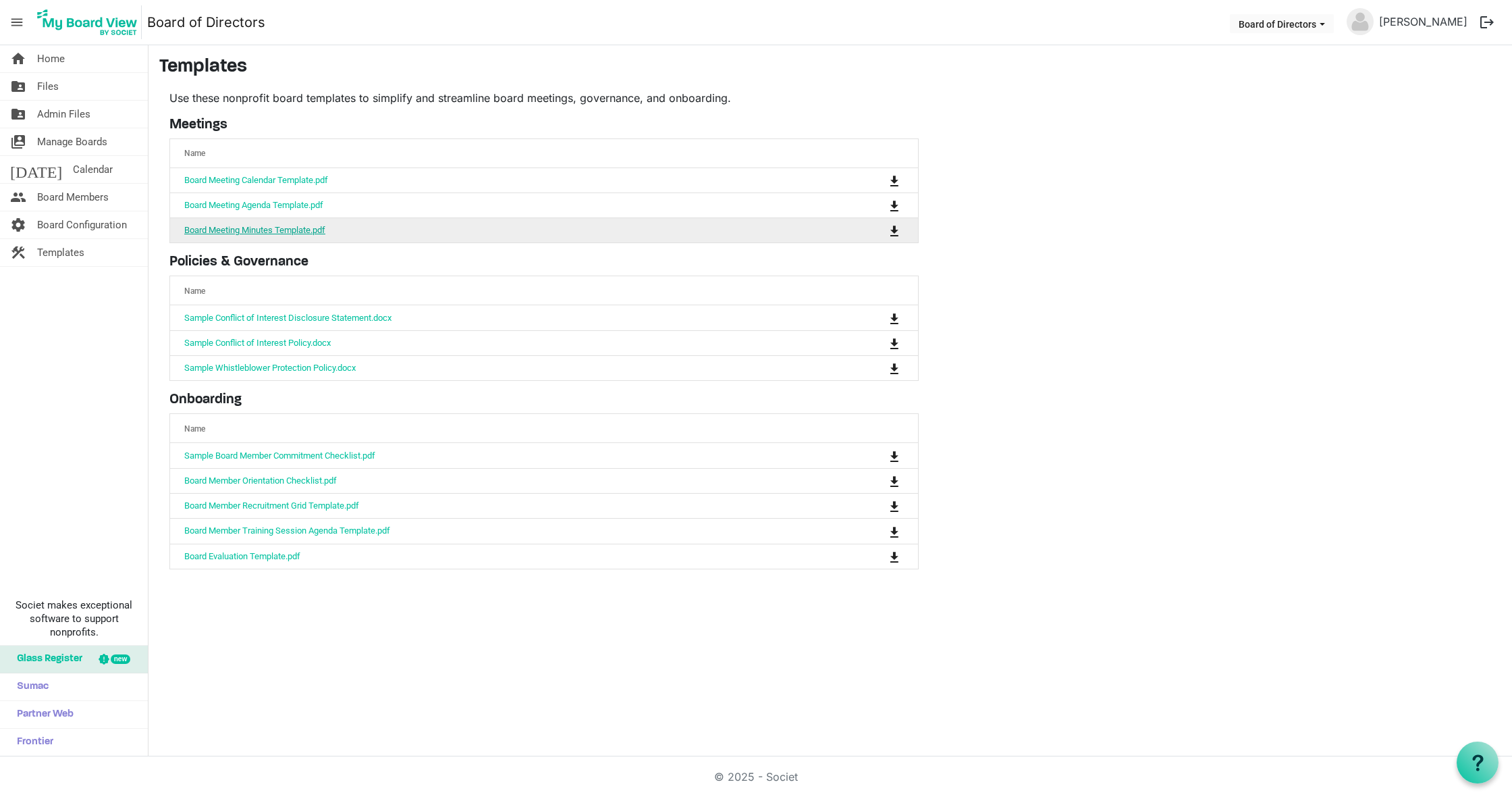
click at [310, 230] on link "Board Meeting Minutes Template.pdf" at bounding box center [255, 230] width 141 height 10
click at [320, 229] on link "Board Meeting Minutes Template.pdf" at bounding box center [255, 230] width 141 height 10
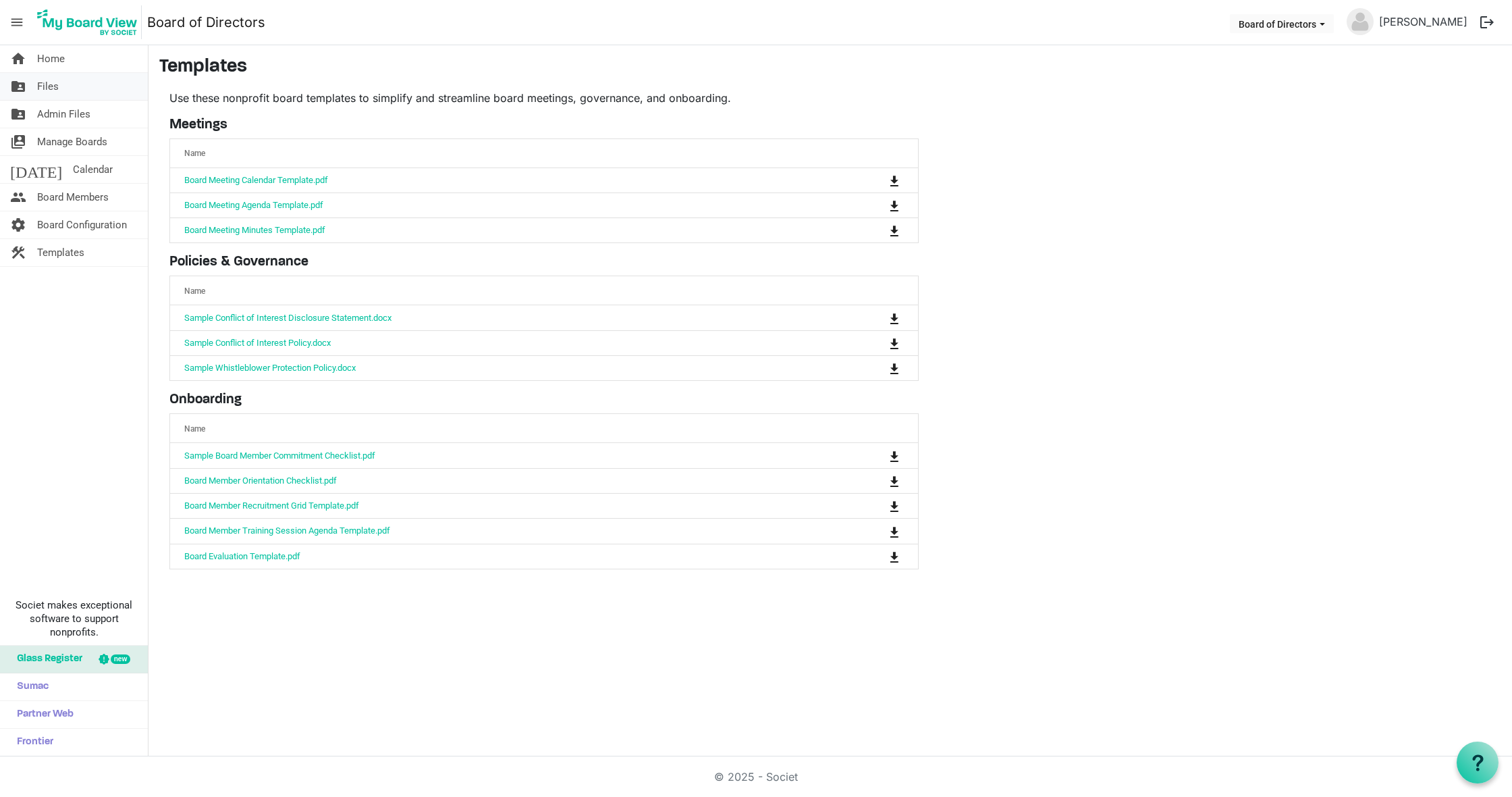
click at [59, 84] on link "folder_shared Files" at bounding box center [74, 86] width 148 height 27
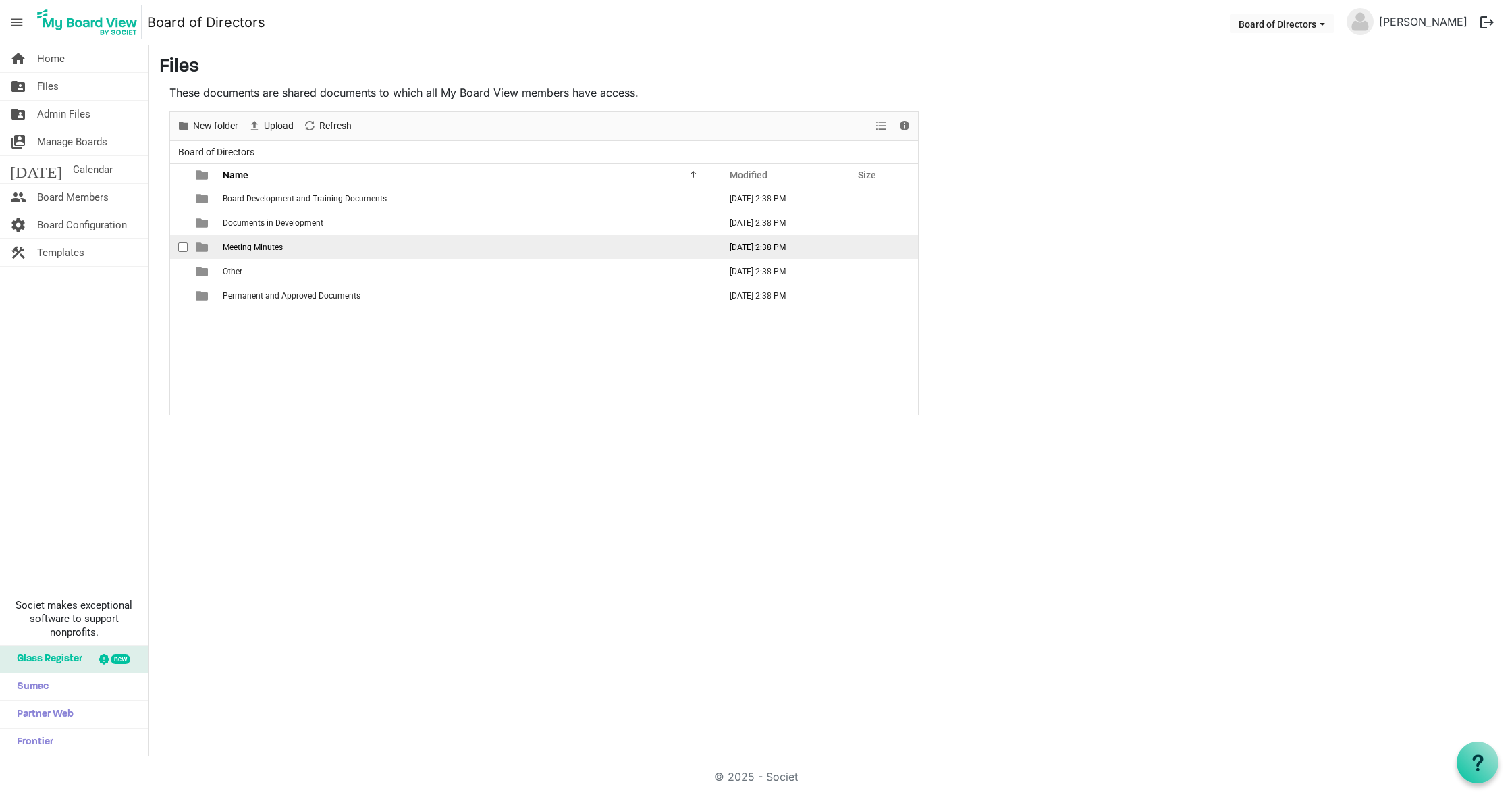
click at [266, 249] on span "Meeting Minutes" at bounding box center [253, 247] width 60 height 9
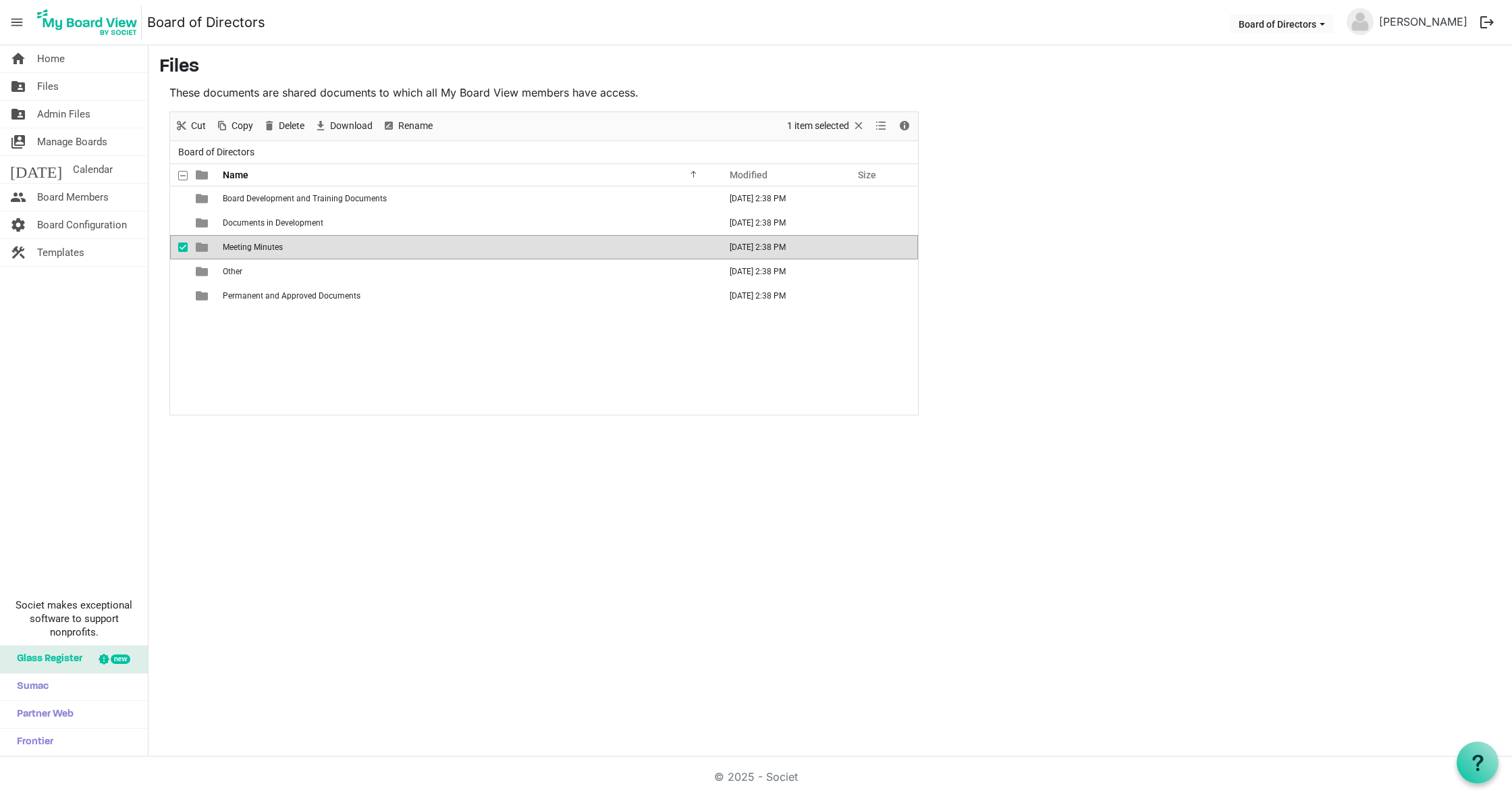
click at [266, 249] on span "Meeting Minutes" at bounding box center [253, 247] width 60 height 9
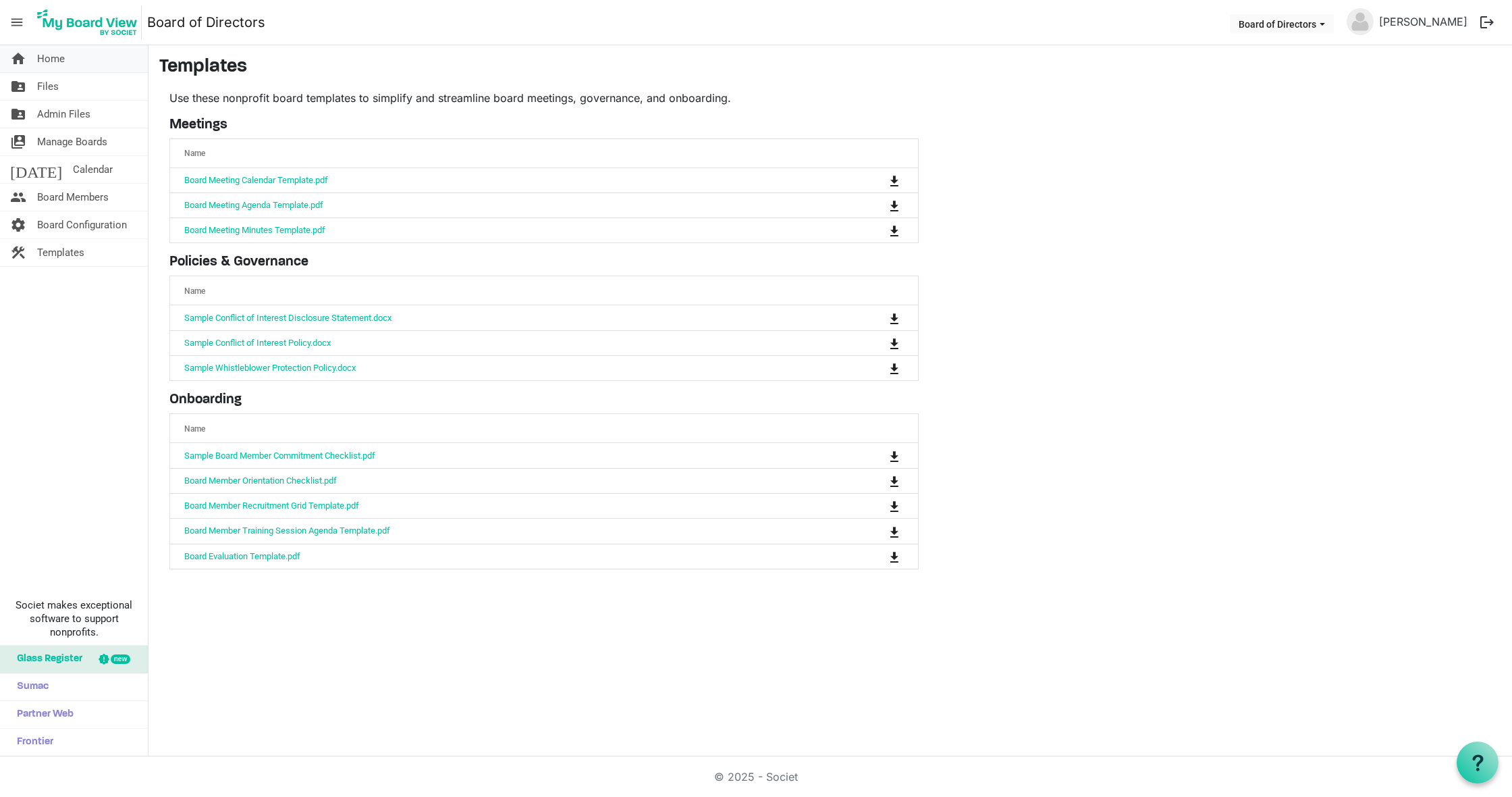
click at [62, 65] on span "Home" at bounding box center [51, 58] width 28 height 27
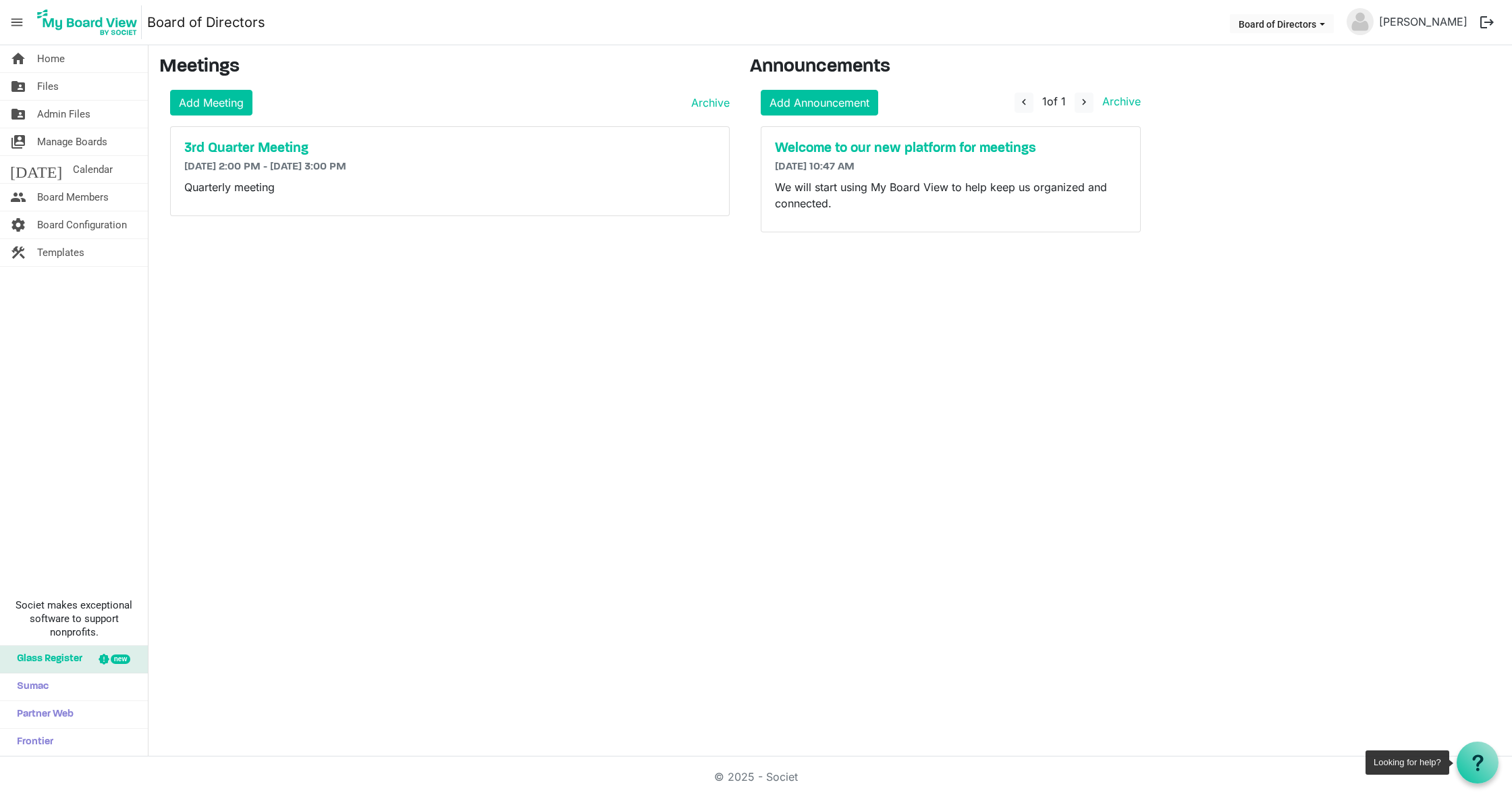
click at [1481, 762] on use at bounding box center [1477, 762] width 11 height 16
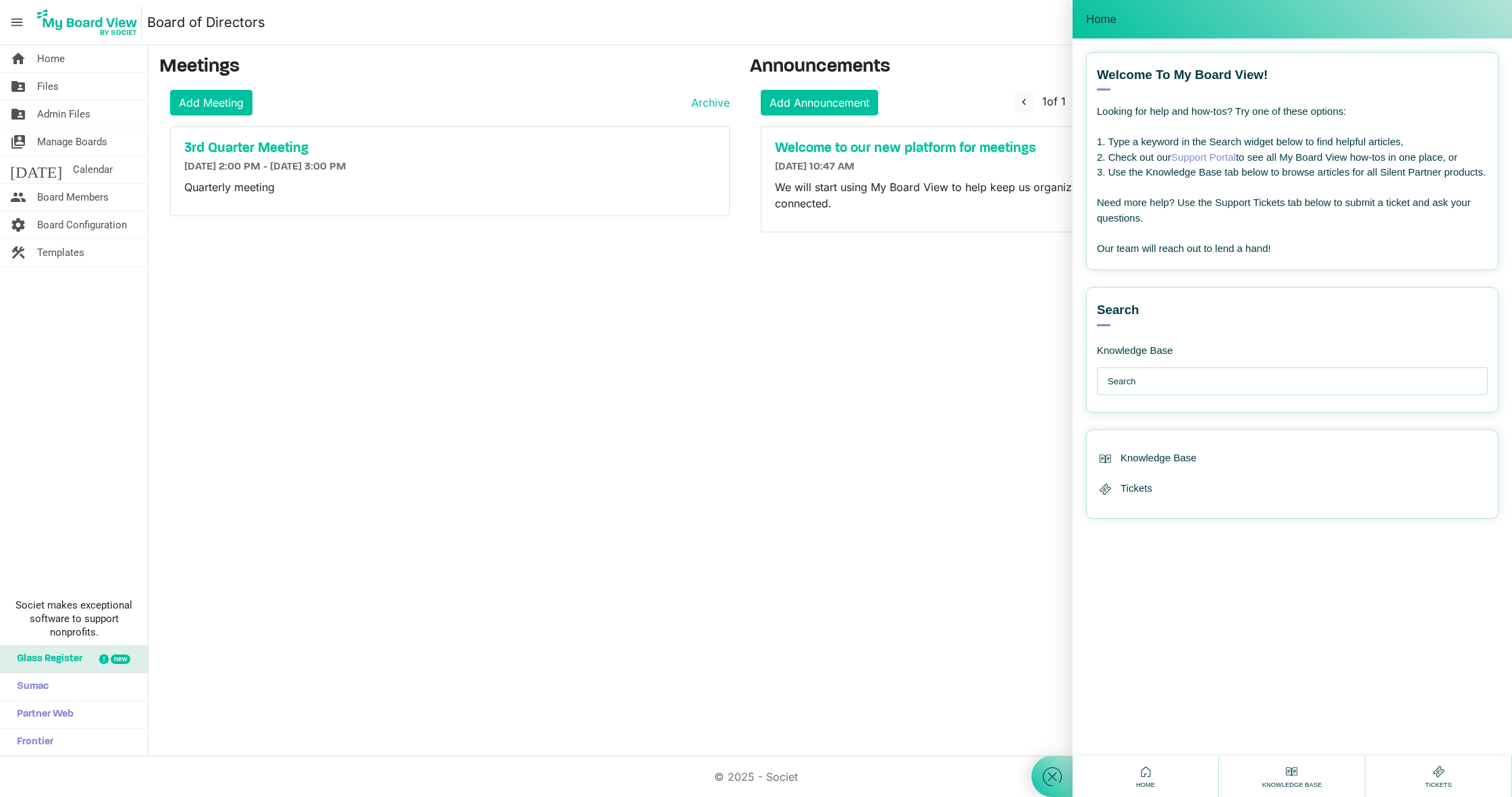
click at [1155, 383] on input "text" at bounding box center [1296, 381] width 376 height 27
click at [1226, 156] on link "Support Portal" at bounding box center [1203, 157] width 65 height 12
click at [1100, 19] on span "Home" at bounding box center [1102, 20] width 31 height 14
click at [1148, 768] on icon at bounding box center [1145, 771] width 17 height 17
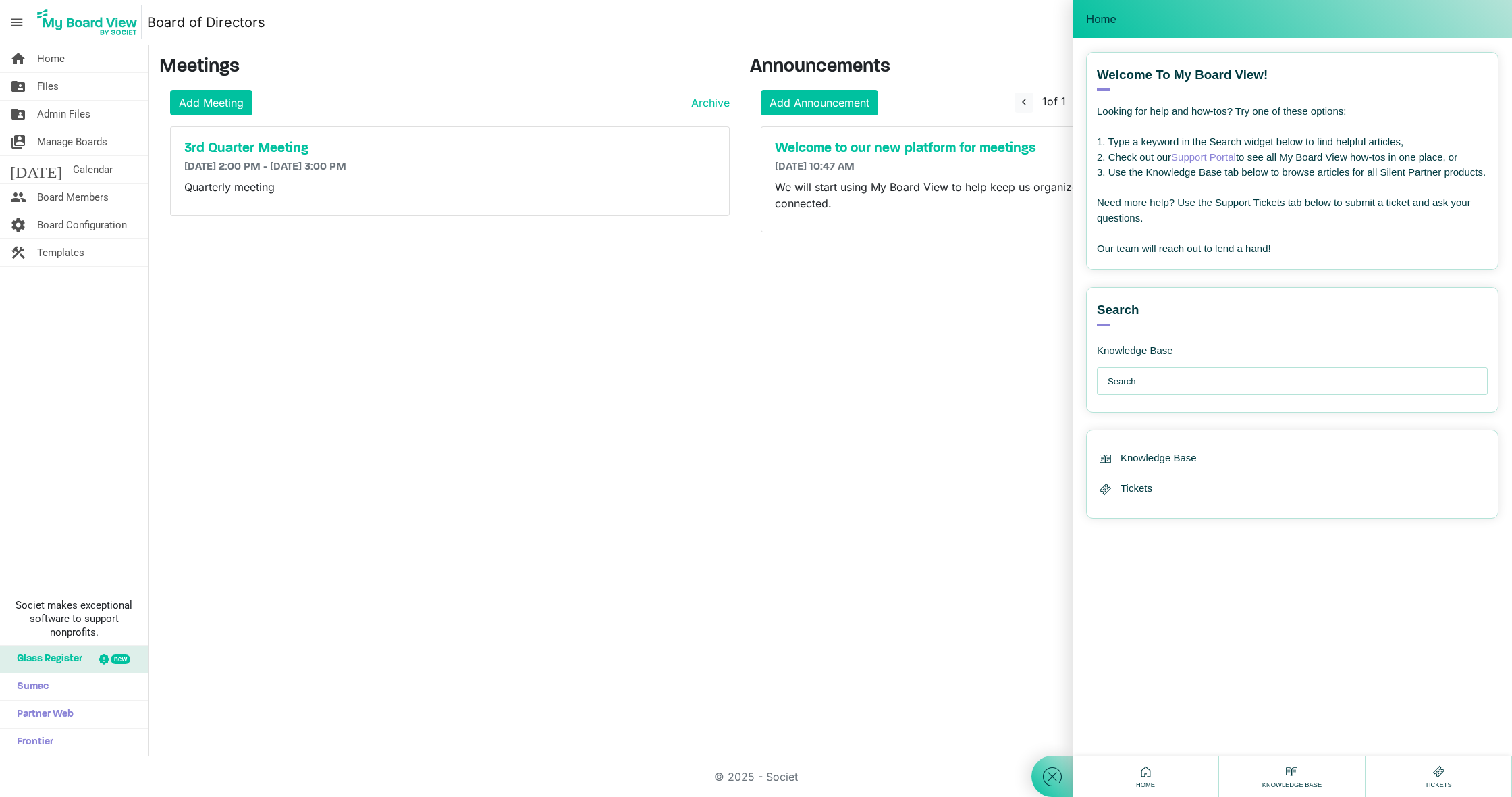
scroll to position [0, 0]
click at [813, 468] on div "home Home folder_shared Files folder_shared Admin Files switch_account Manage B…" at bounding box center [756, 400] width 1512 height 711
click at [62, 108] on span "Admin Files" at bounding box center [63, 114] width 53 height 27
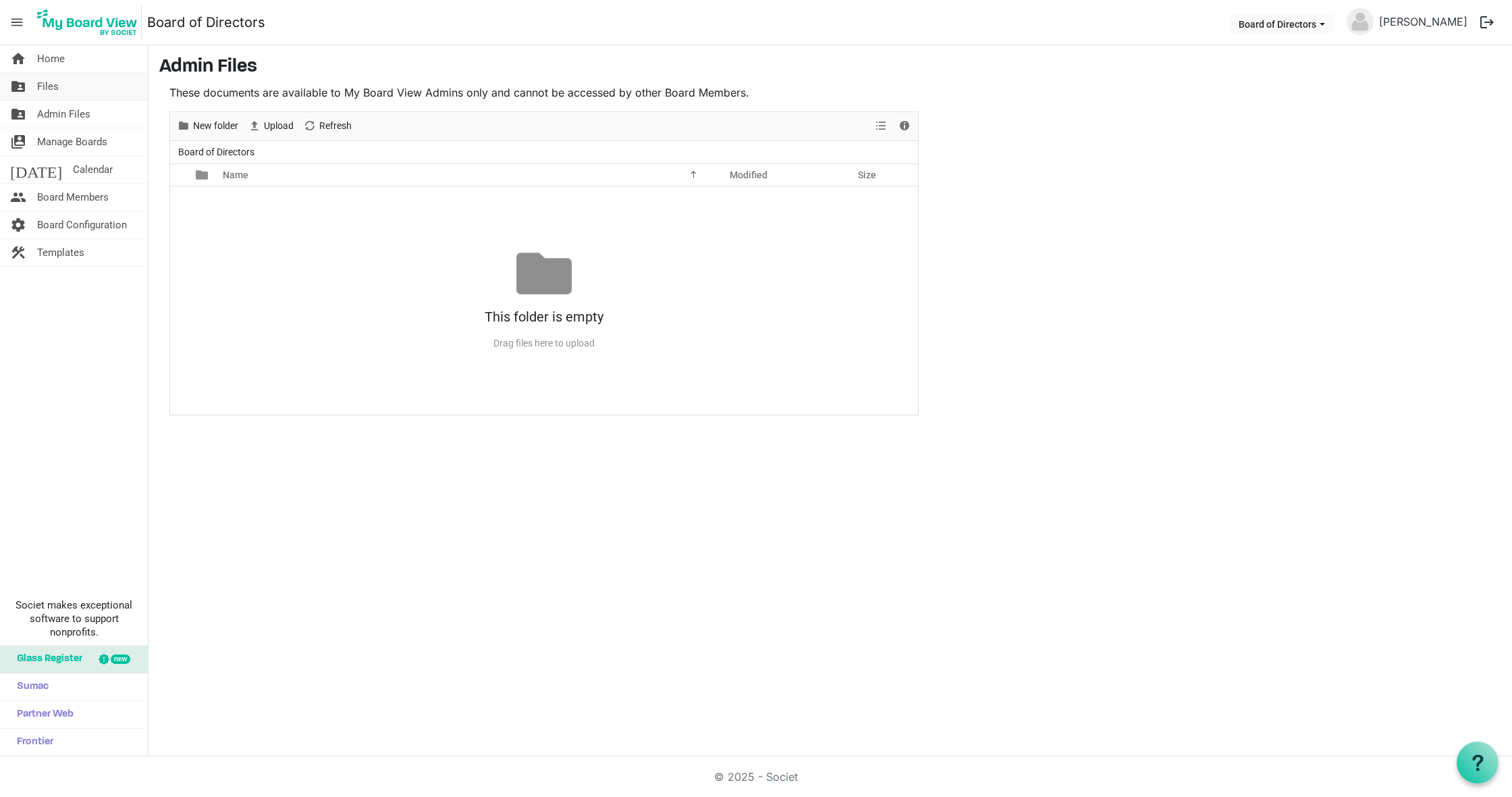
click at [57, 88] on span "Files" at bounding box center [48, 86] width 22 height 27
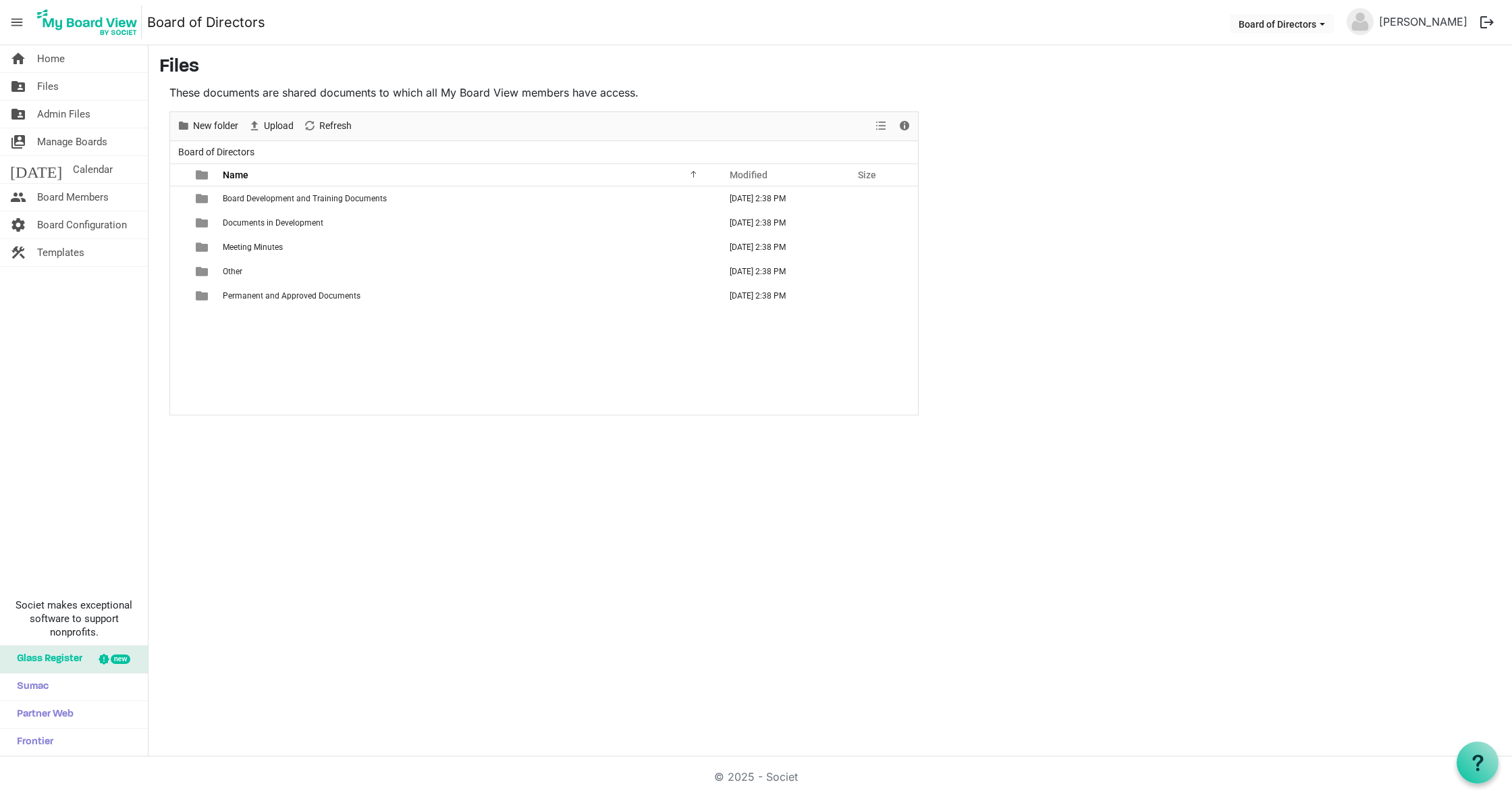
click at [316, 294] on span "Permanent and Approved Documents" at bounding box center [292, 296] width 138 height 9
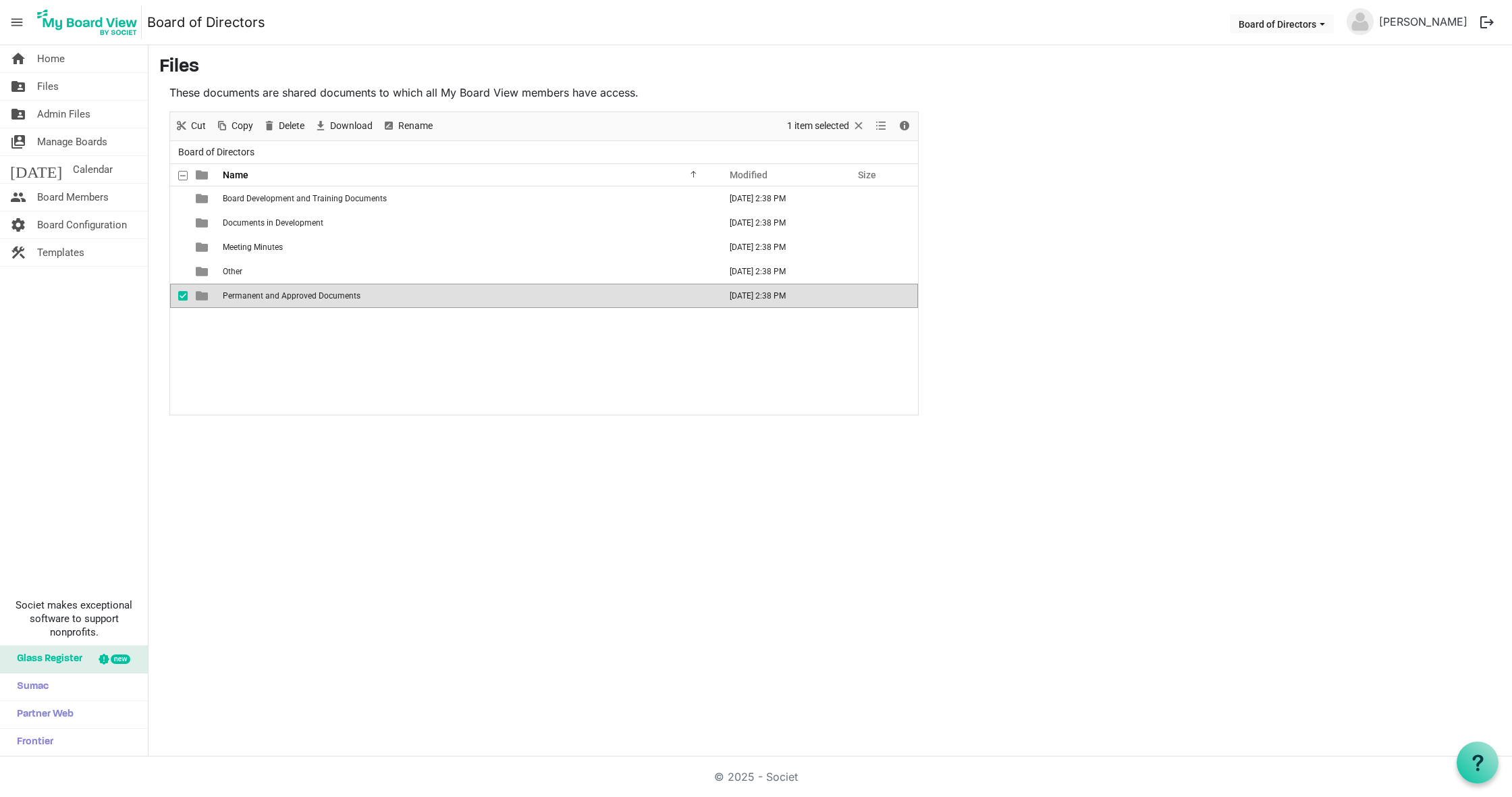
click at [316, 294] on span "Permanent and Approved Documents" at bounding box center [292, 296] width 138 height 9
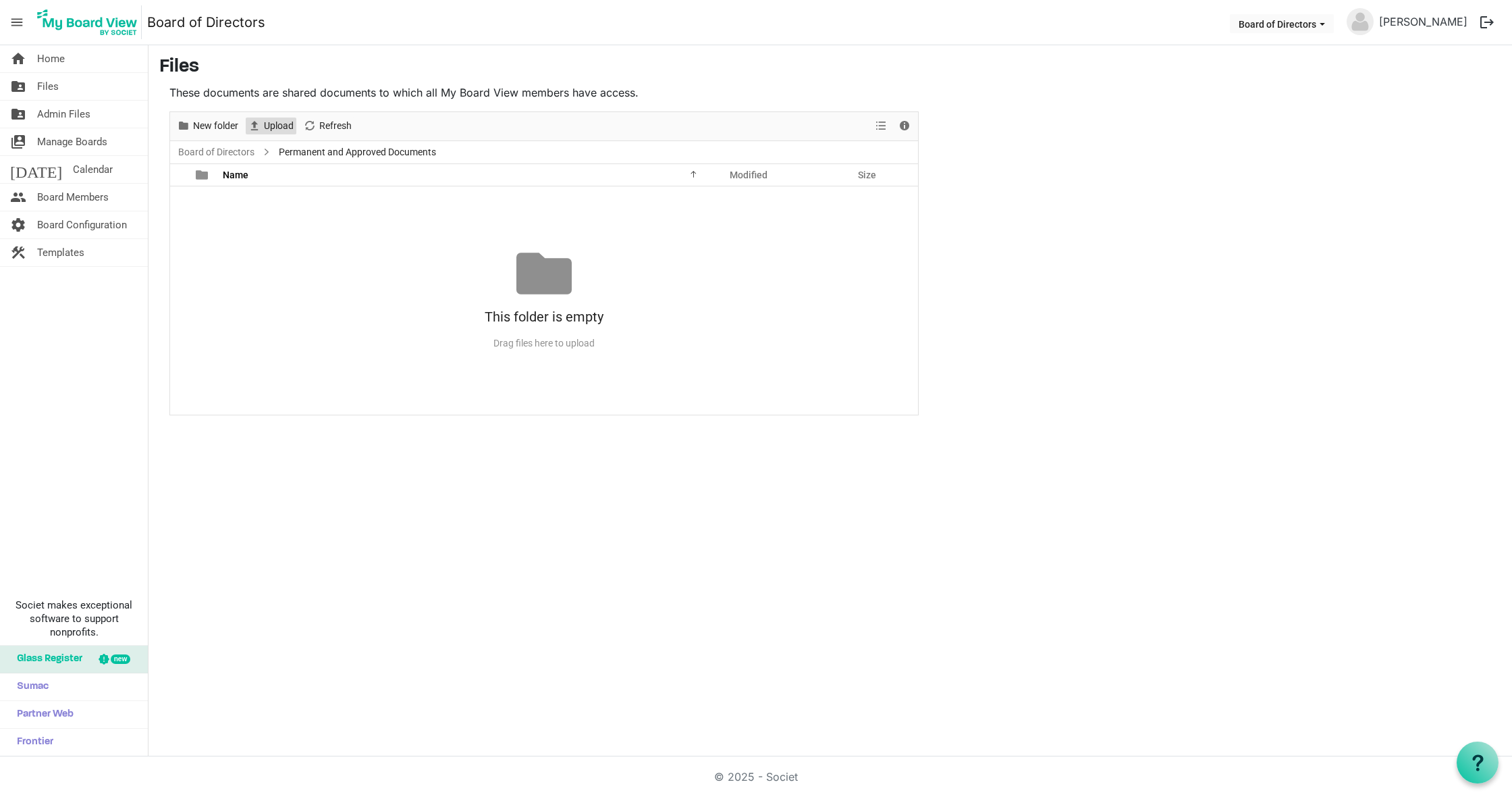
click at [283, 123] on span "Upload" at bounding box center [279, 126] width 33 height 17
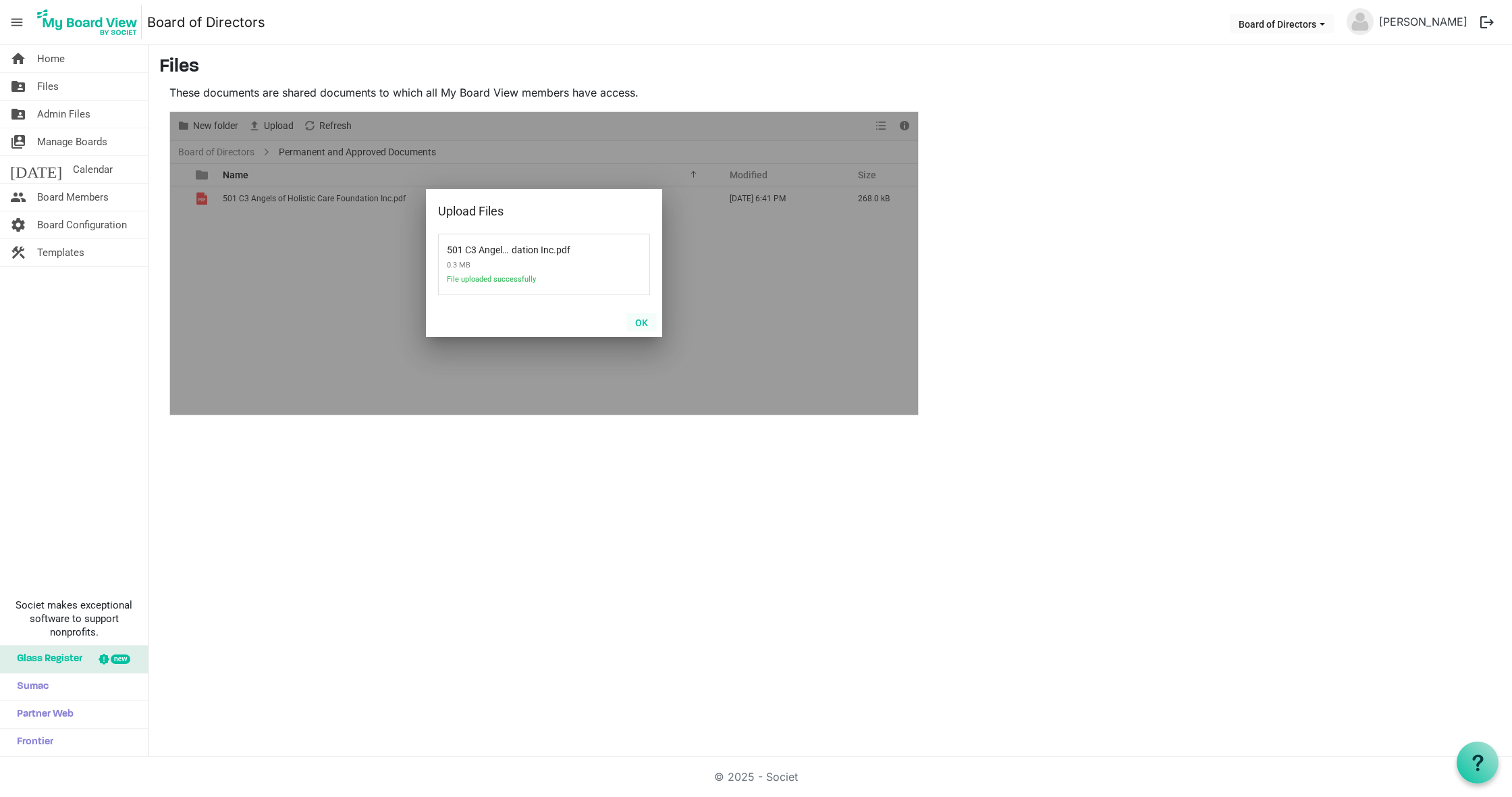
click at [643, 322] on button "OK" at bounding box center [642, 322] width 31 height 19
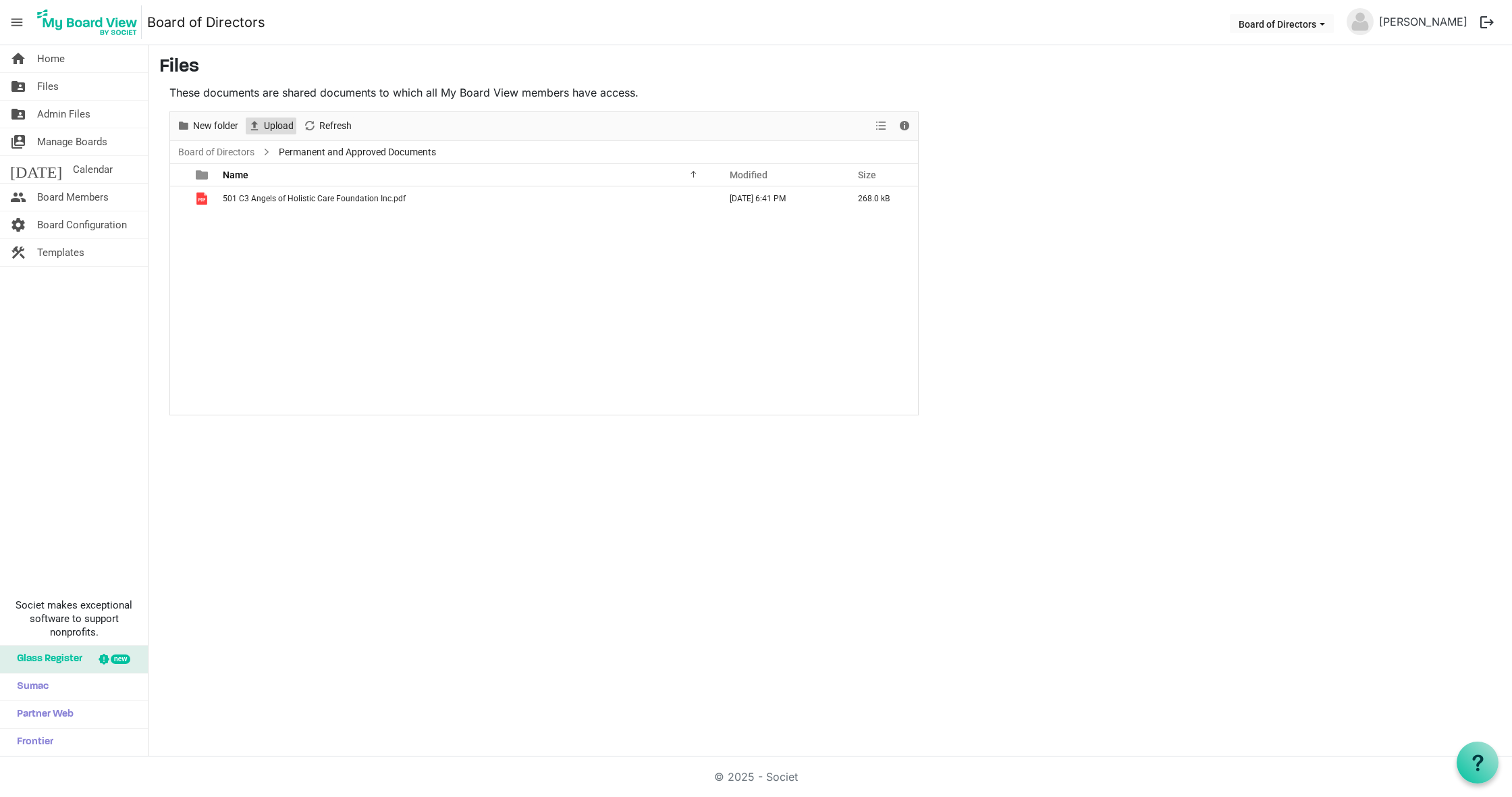
click at [272, 124] on span "Upload" at bounding box center [279, 126] width 33 height 17
click at [61, 58] on span "Home" at bounding box center [51, 58] width 28 height 27
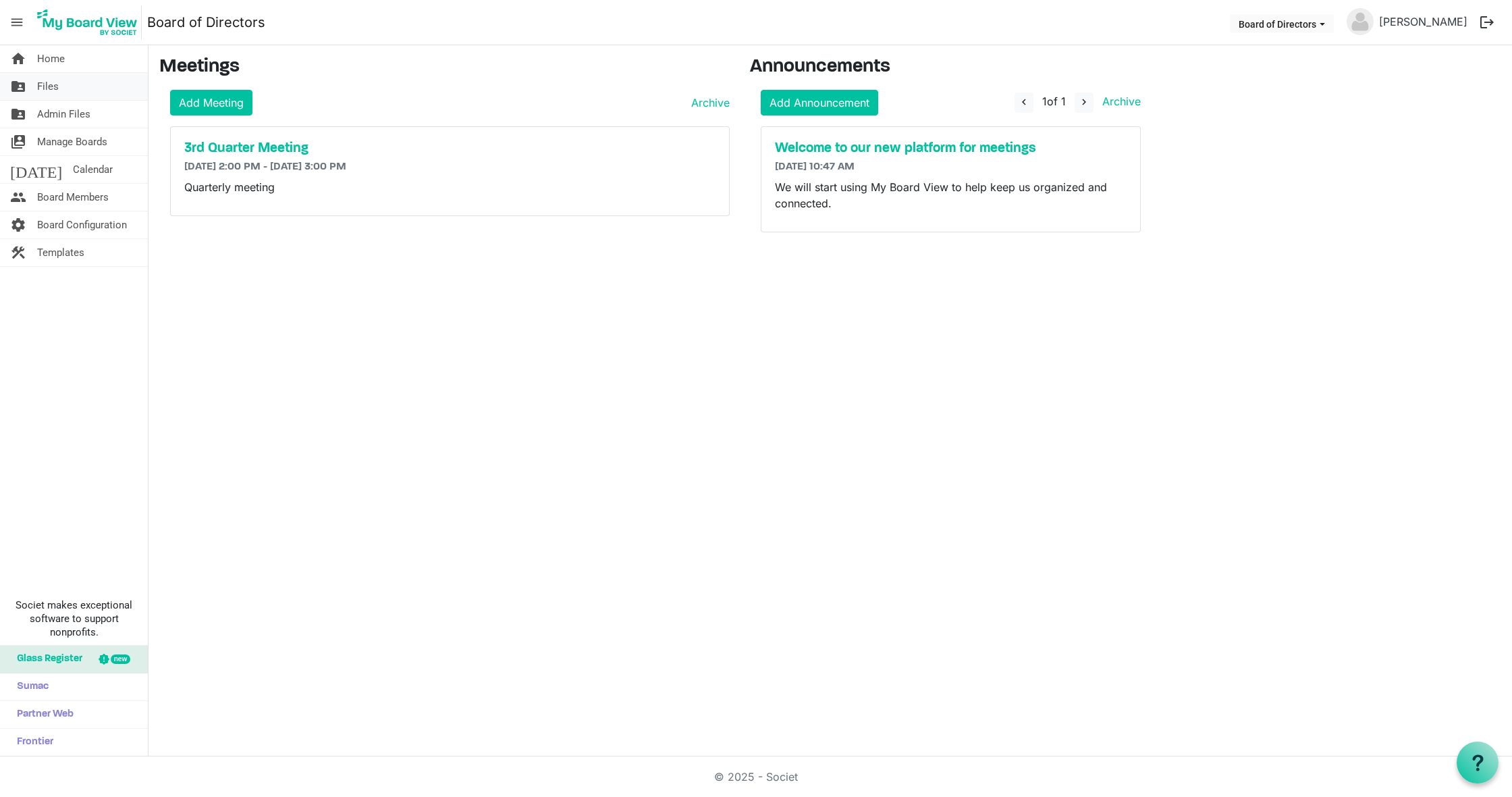
click at [74, 88] on link "folder_shared Files" at bounding box center [74, 86] width 148 height 27
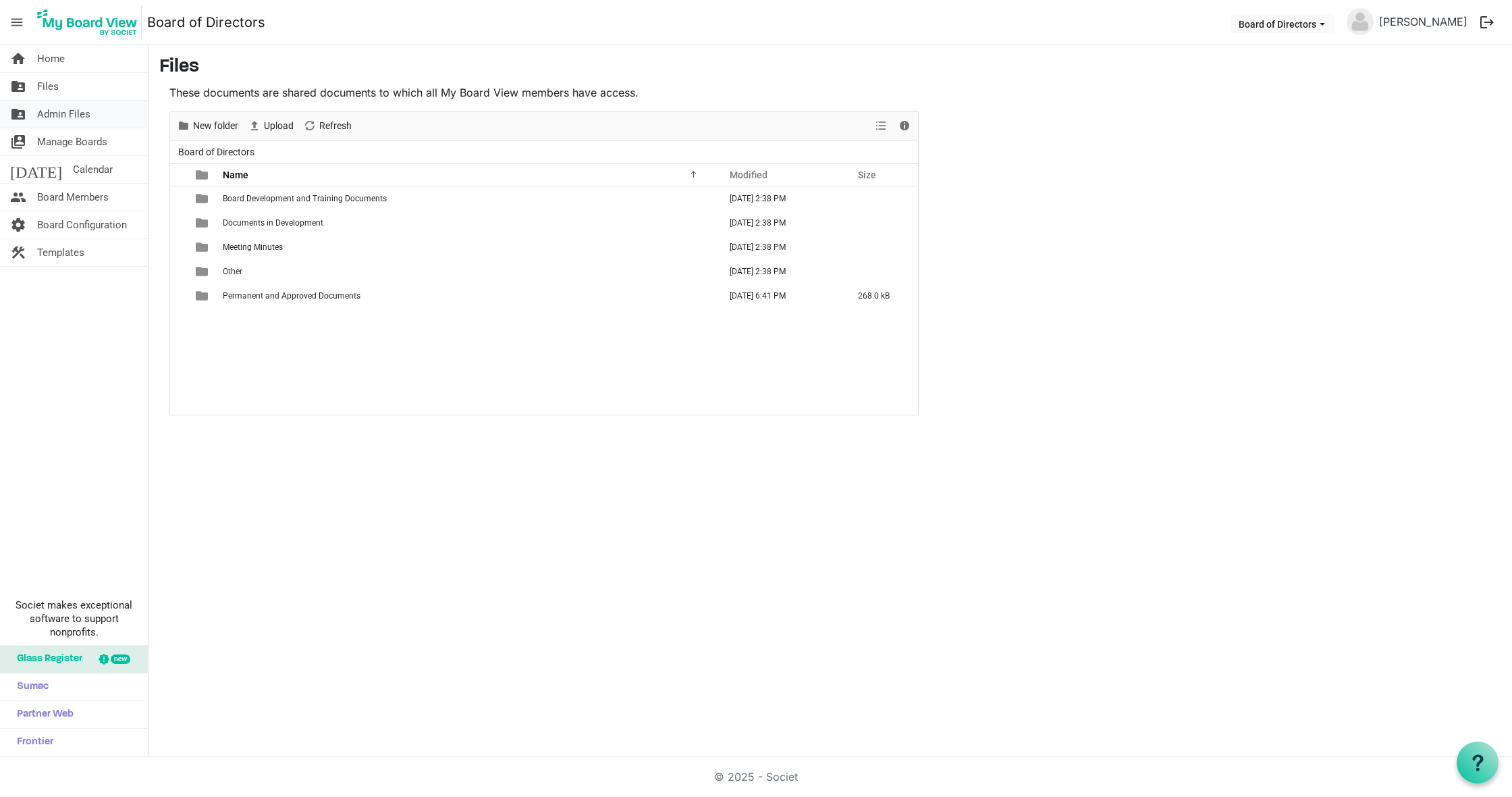
click at [72, 101] on span "Admin Files" at bounding box center [63, 114] width 53 height 27
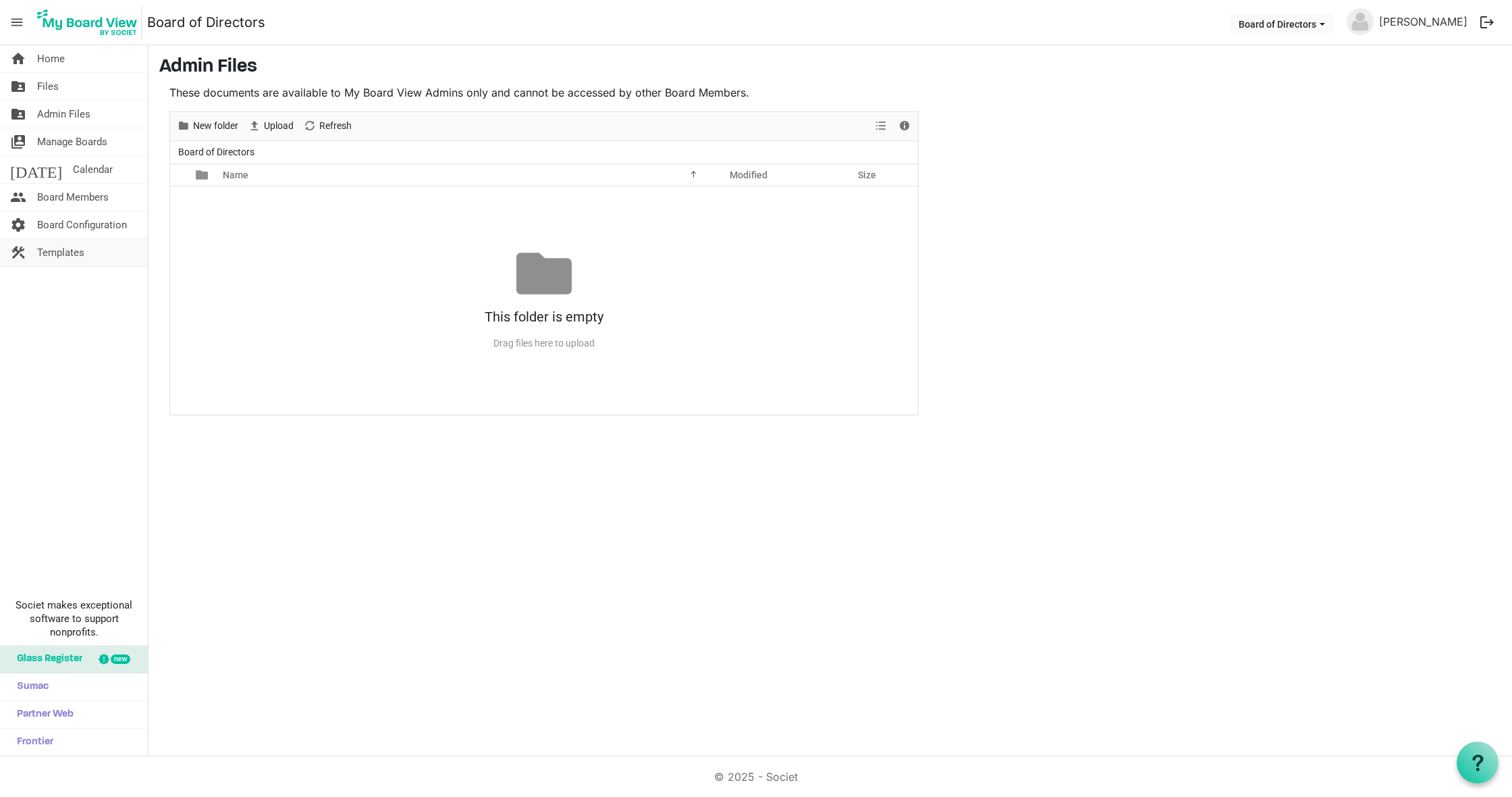
click at [60, 256] on span "Templates" at bounding box center [60, 252] width 47 height 27
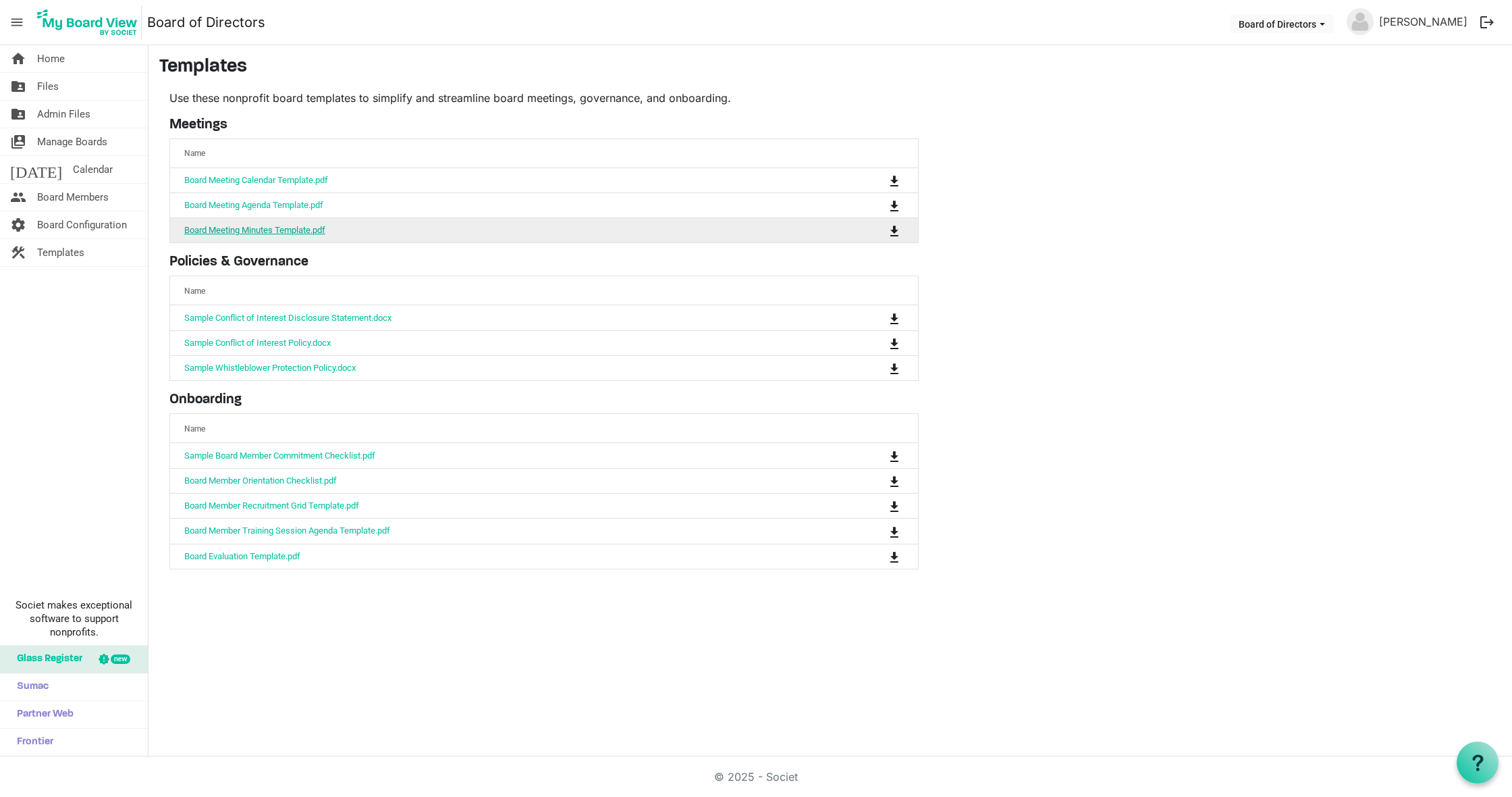
click at [290, 229] on link "Board Meeting Minutes Template.pdf" at bounding box center [255, 230] width 141 height 10
